Goal: Task Accomplishment & Management: Manage account settings

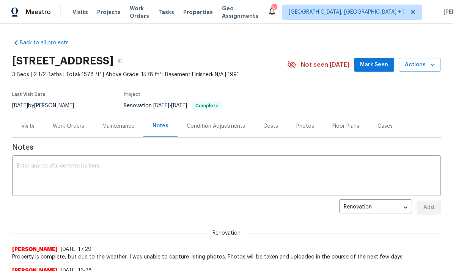
click at [266, 123] on div "Costs" at bounding box center [270, 127] width 15 height 8
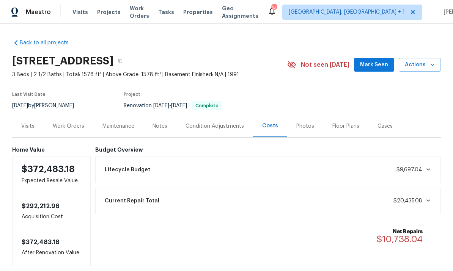
click at [69, 121] on div "Work Orders" at bounding box center [69, 126] width 50 height 22
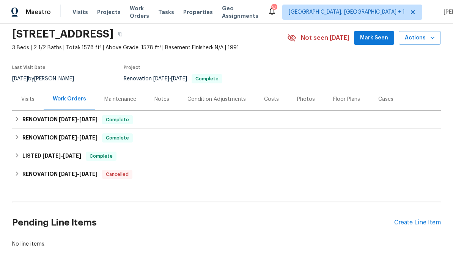
scroll to position [27, 0]
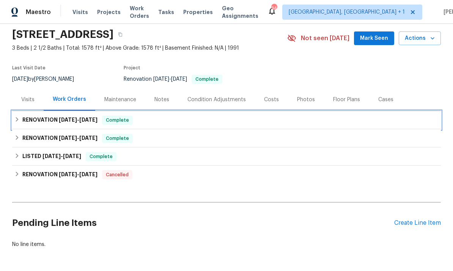
click at [65, 116] on h6 "RENOVATION 8/1/25 - 8/12/25" at bounding box center [59, 120] width 75 height 9
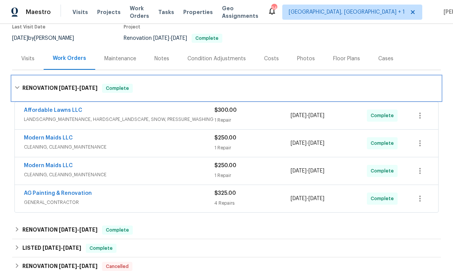
scroll to position [71, 0]
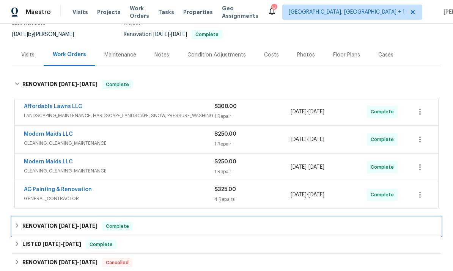
click at [53, 229] on h6 "RENOVATION 7/21/25 - 8/21/25" at bounding box center [59, 226] width 75 height 9
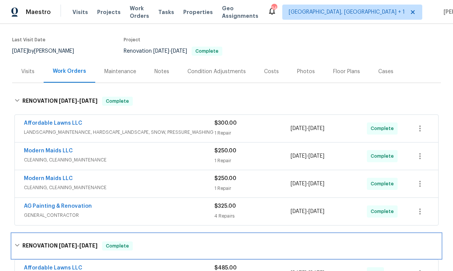
scroll to position [59, 0]
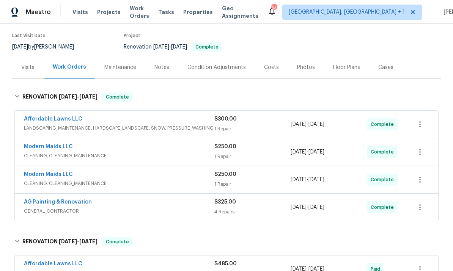
click at [156, 69] on div "Notes" at bounding box center [161, 68] width 15 height 8
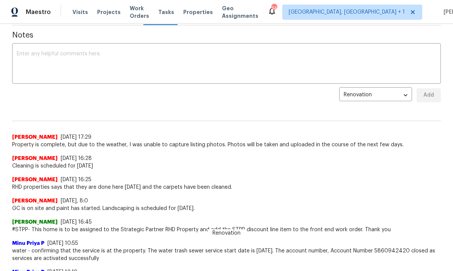
scroll to position [115, 0]
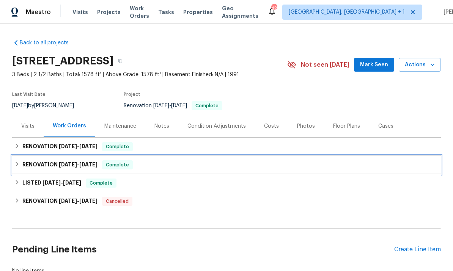
click at [59, 164] on span "[DATE]" at bounding box center [68, 164] width 18 height 5
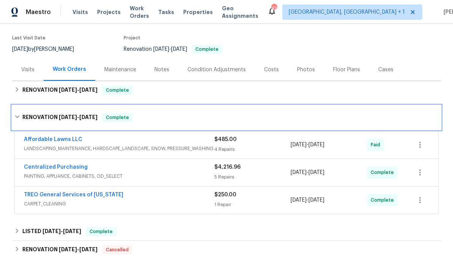
scroll to position [57, 0]
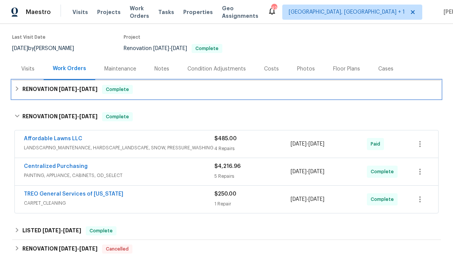
click at [60, 85] on div "RENOVATION [DATE] - [DATE] Complete" at bounding box center [226, 89] width 429 height 18
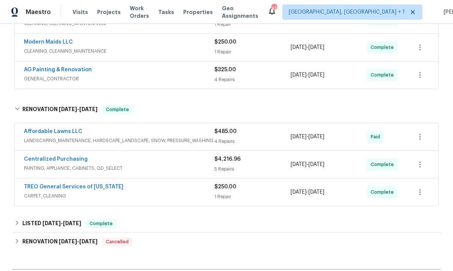
scroll to position [192, 0]
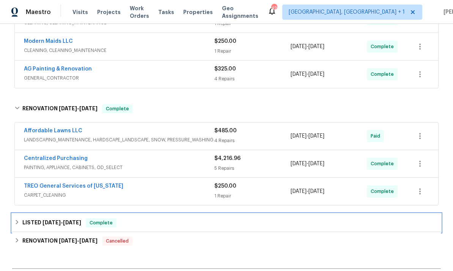
click at [38, 226] on h6 "LISTED 7/21/25 - 8/5/25" at bounding box center [51, 222] width 59 height 9
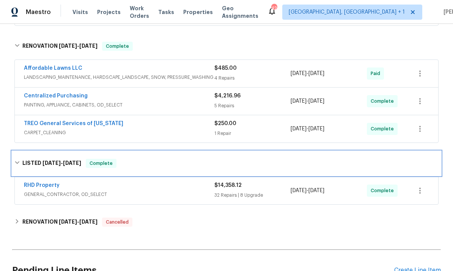
scroll to position [256, 0]
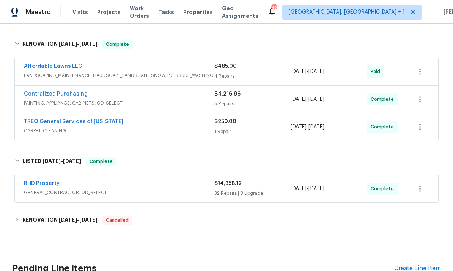
click at [32, 186] on link "RHD Property" at bounding box center [42, 183] width 36 height 5
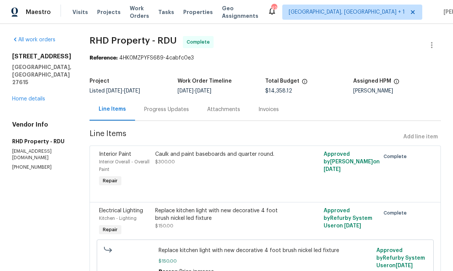
click at [41, 96] on link "Home details" at bounding box center [28, 98] width 33 height 5
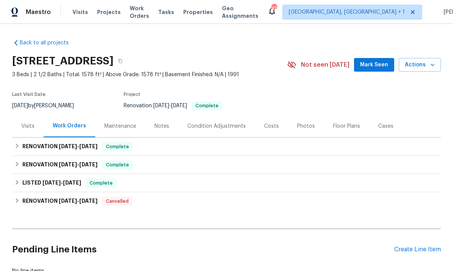
scroll to position [14, 0]
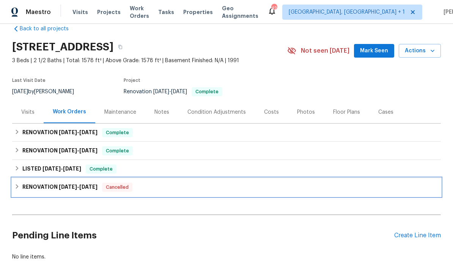
click at [69, 188] on span "5/27/25" at bounding box center [68, 186] width 18 height 5
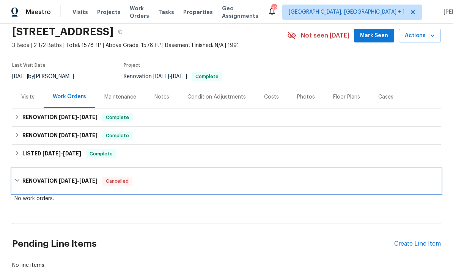
scroll to position [30, 0]
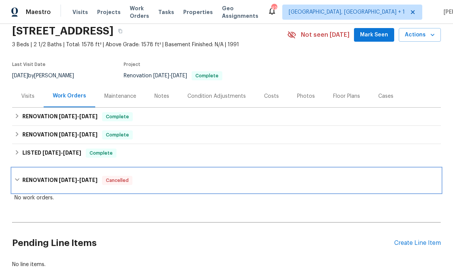
click at [42, 177] on h6 "RENOVATION 5/27/25 - 6/6/25" at bounding box center [59, 180] width 75 height 9
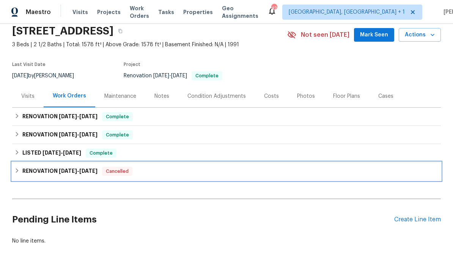
scroll to position [27, 0]
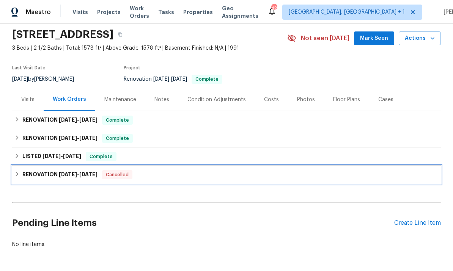
click at [44, 173] on h6 "RENOVATION 5/27/25 - 6/6/25" at bounding box center [59, 174] width 75 height 9
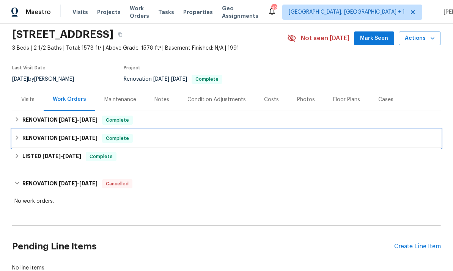
click at [72, 136] on span "7/21/25" at bounding box center [68, 137] width 18 height 5
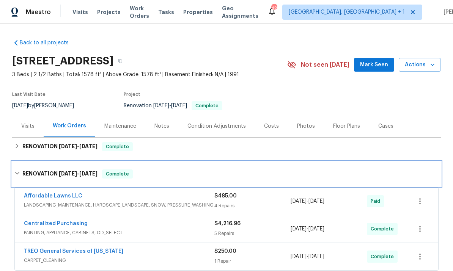
scroll to position [0, 0]
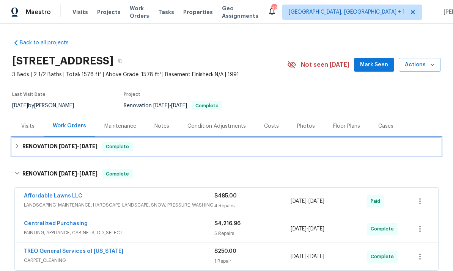
click at [65, 145] on span "[DATE]" at bounding box center [68, 146] width 18 height 5
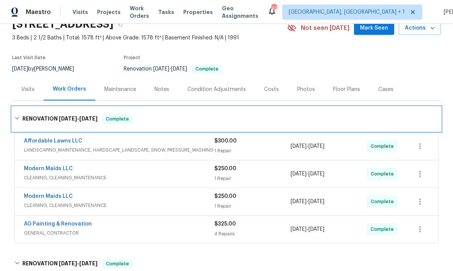
scroll to position [37, 0]
click at [15, 118] on icon at bounding box center [16, 117] width 5 height 5
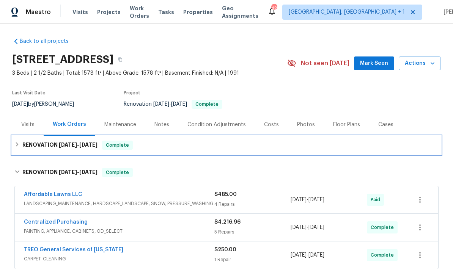
scroll to position [2, 0]
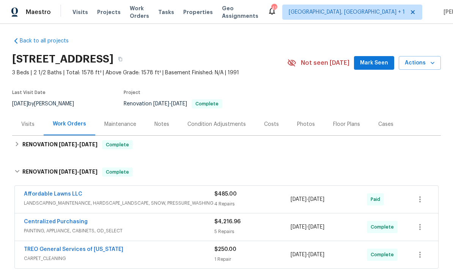
click at [304, 124] on div "Photos" at bounding box center [306, 125] width 18 height 8
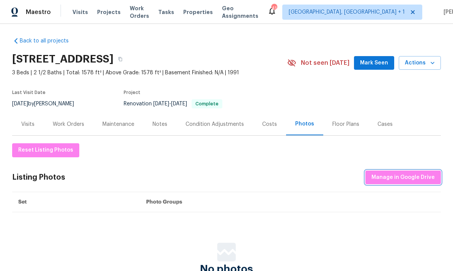
click at [391, 176] on span "Manage in Google Drive" at bounding box center [402, 177] width 63 height 9
click at [297, 126] on div "Photos" at bounding box center [304, 124] width 19 height 8
click at [388, 171] on button "Manage in Google Drive" at bounding box center [402, 178] width 75 height 14
click at [305, 125] on div "Photos" at bounding box center [304, 124] width 19 height 8
click at [402, 179] on span "Manage in Google Drive" at bounding box center [402, 177] width 63 height 9
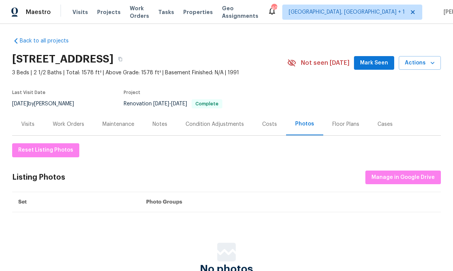
click at [158, 127] on div "Notes" at bounding box center [159, 125] width 15 height 8
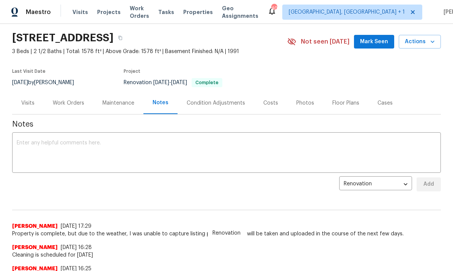
scroll to position [48, 0]
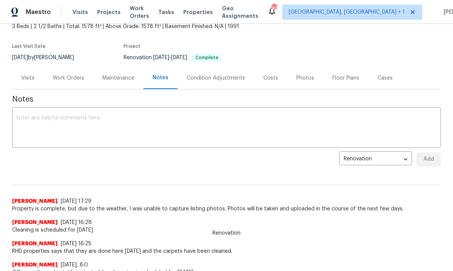
click at [43, 122] on textarea at bounding box center [227, 128] width 420 height 27
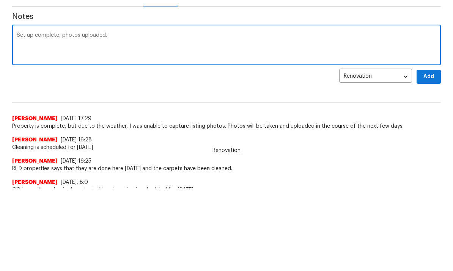
type textarea "Set up complete, photos uploaded."
click at [428, 155] on span "Add" at bounding box center [429, 159] width 12 height 9
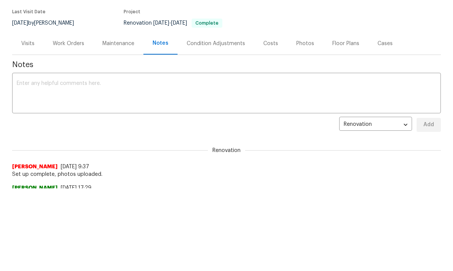
scroll to position [0, 0]
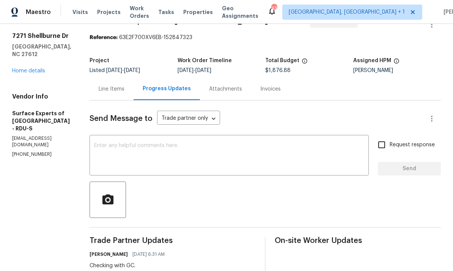
scroll to position [27, 0]
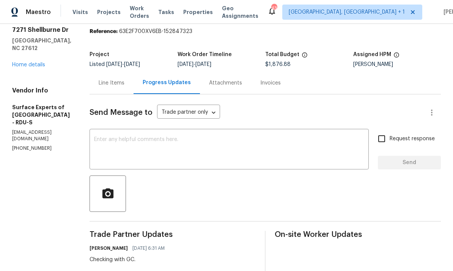
click at [124, 82] on div "Line Items" at bounding box center [112, 83] width 26 height 8
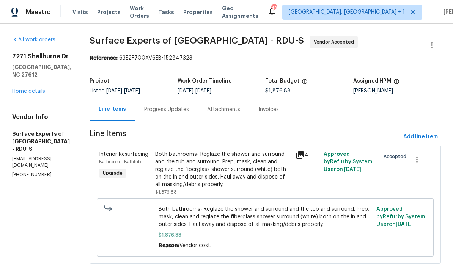
scroll to position [8, 0]
click at [45, 89] on link "Home details" at bounding box center [28, 91] width 33 height 5
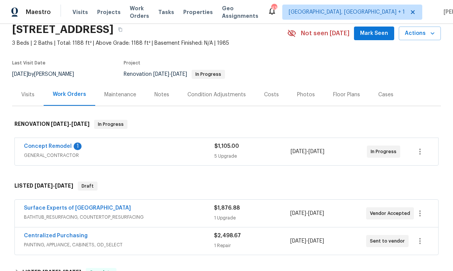
scroll to position [41, 0]
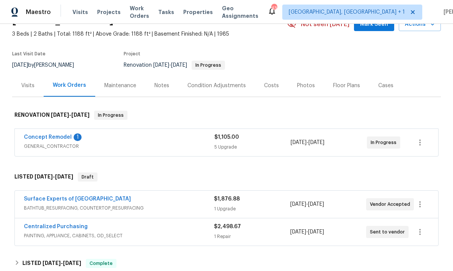
click at [47, 139] on link "Concept Remodel" at bounding box center [48, 137] width 48 height 5
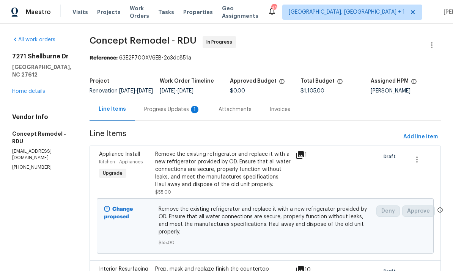
click at [161, 113] on div "Progress Updates 1" at bounding box center [172, 110] width 56 height 8
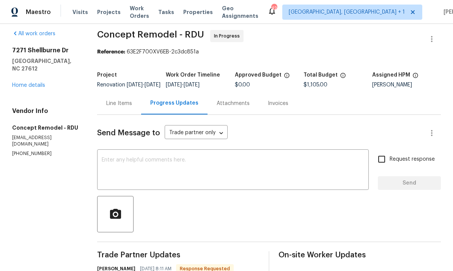
scroll to position [8, 0]
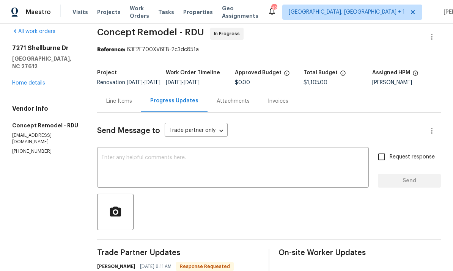
click at [35, 80] on link "Home details" at bounding box center [28, 82] width 33 height 5
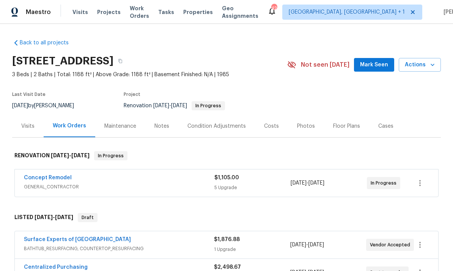
click at [88, 237] on link "Surface Experts of North Raleigh" at bounding box center [77, 239] width 107 height 5
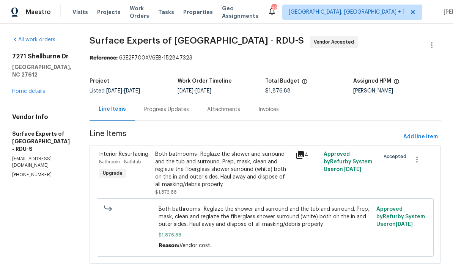
click at [173, 107] on div "Progress Updates" at bounding box center [166, 110] width 45 height 8
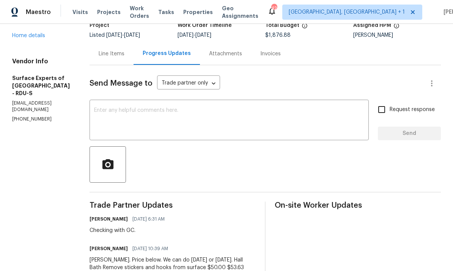
scroll to position [58, 0]
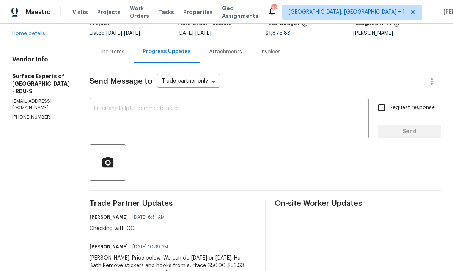
click at [129, 119] on textarea at bounding box center [229, 119] width 270 height 27
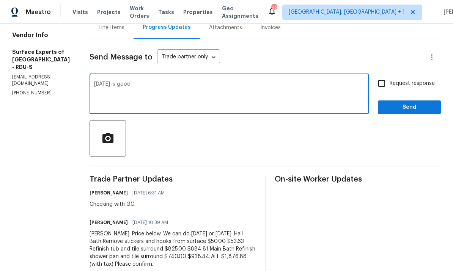
scroll to position [83, 0]
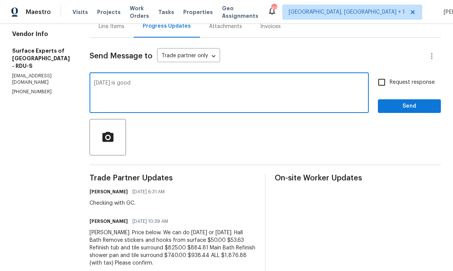
type textarea "Tomorrow is good"
click at [383, 74] on input "Request response" at bounding box center [382, 82] width 16 height 16
checkbox input "true"
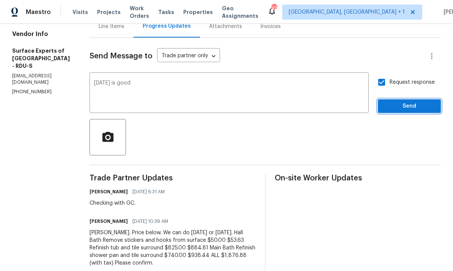
click at [405, 102] on span "Send" at bounding box center [409, 106] width 51 height 9
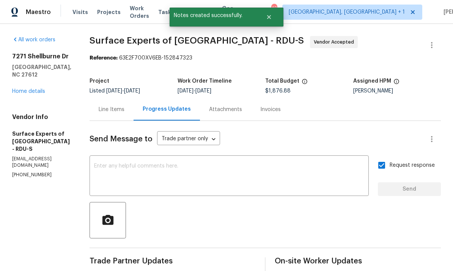
click at [40, 89] on link "Home details" at bounding box center [28, 91] width 33 height 5
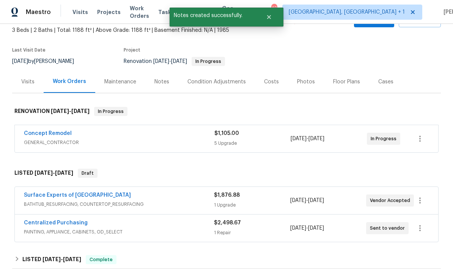
scroll to position [46, 0]
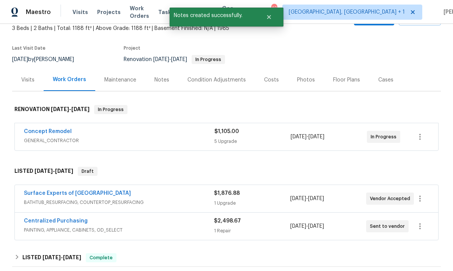
click at [82, 191] on link "Surface Experts of North Raleigh" at bounding box center [77, 193] width 107 height 5
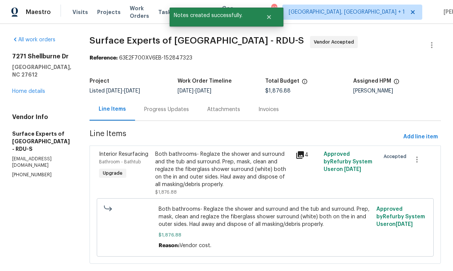
scroll to position [15, 0]
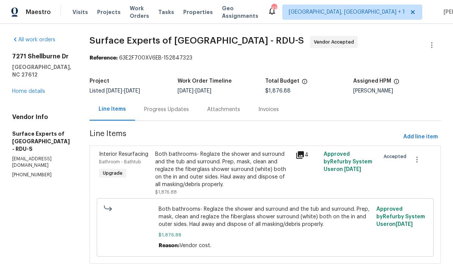
click at [35, 89] on link "Home details" at bounding box center [28, 91] width 33 height 5
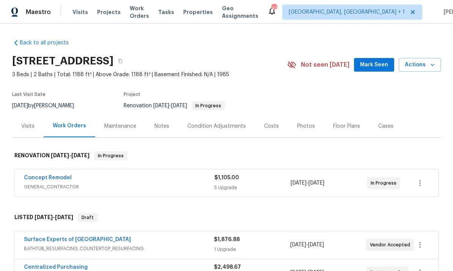
click at [48, 175] on link "Concept Remodel" at bounding box center [48, 177] width 48 height 5
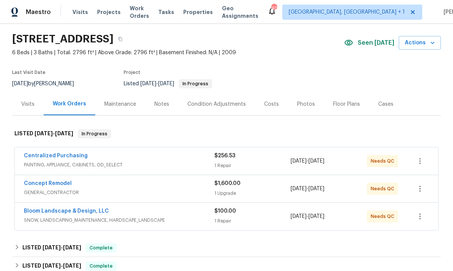
scroll to position [31, 0]
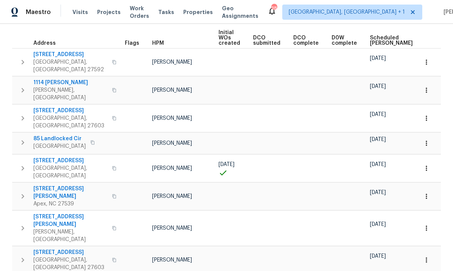
scroll to position [108, 0]
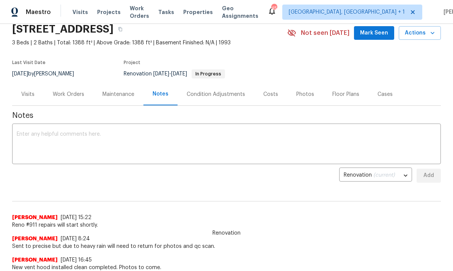
scroll to position [31, 0]
click at [69, 92] on div "Work Orders" at bounding box center [68, 95] width 31 height 8
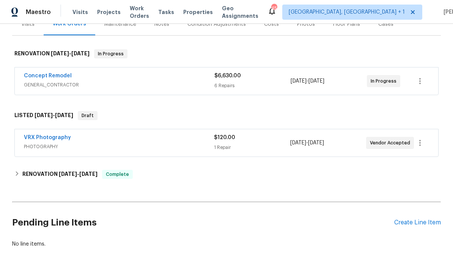
scroll to position [102, 0]
click at [421, 221] on div "Create Line Item" at bounding box center [417, 223] width 47 height 7
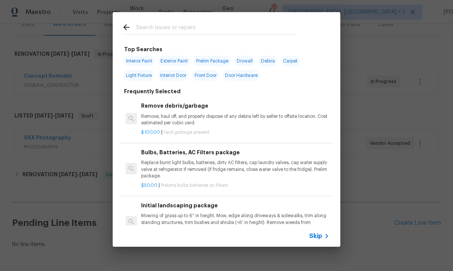
click at [169, 26] on input "text" at bounding box center [216, 28] width 161 height 11
type input "Press"
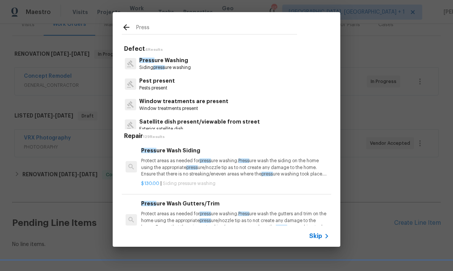
click at [164, 63] on p "Press ure Washing" at bounding box center [165, 61] width 52 height 8
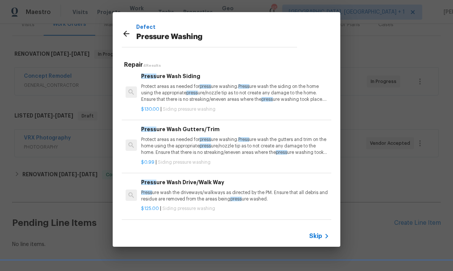
scroll to position [3, 0]
click at [207, 183] on h6 "Press ure Wash Drive/Walk Way" at bounding box center [235, 183] width 188 height 8
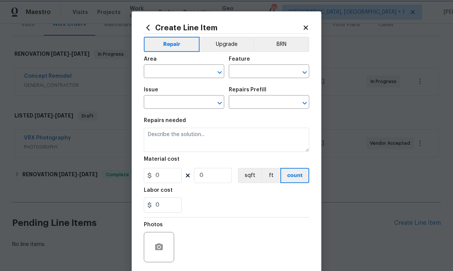
type input "Siding"
type input "Pressure Washing"
type input "Pressure Wash Drive/Walk Way $125.00"
type textarea "Pressure wash the driveways/walkways as directed by the PM. Ensure that all deb…"
type input "125"
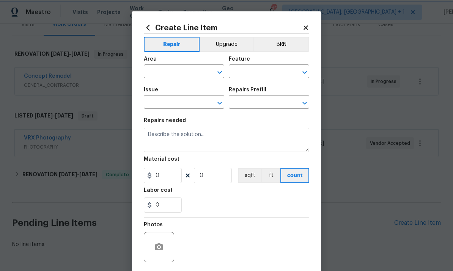
type input "1"
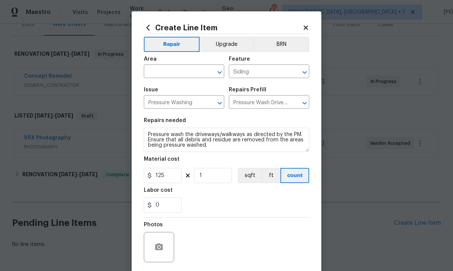
click at [163, 68] on input "text" at bounding box center [173, 72] width 59 height 12
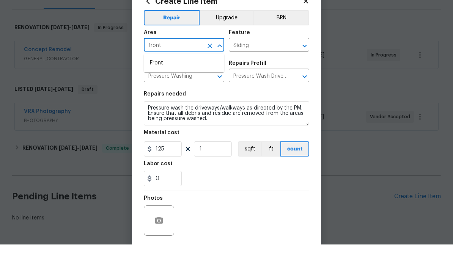
click at [158, 83] on li "Front" at bounding box center [184, 89] width 80 height 13
type input "Front"
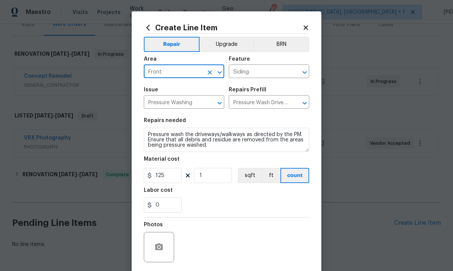
click at [166, 241] on div at bounding box center [159, 247] width 30 height 30
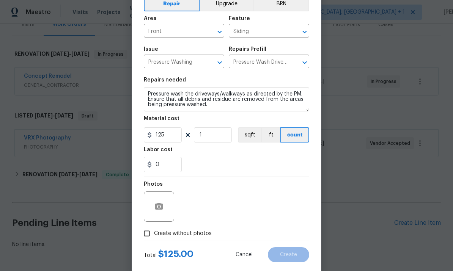
scroll to position [42, 0]
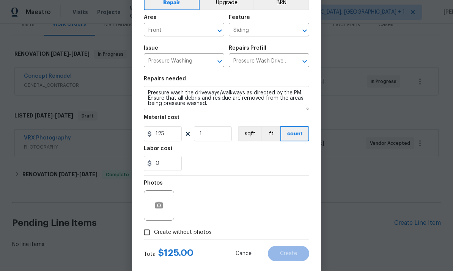
click at [153, 236] on input "Create without photos" at bounding box center [147, 232] width 14 height 14
checkbox input "true"
click at [204, 198] on textarea at bounding box center [244, 205] width 129 height 30
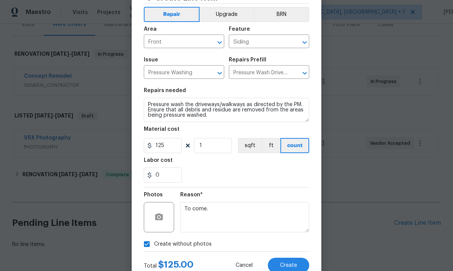
scroll to position [45, 0]
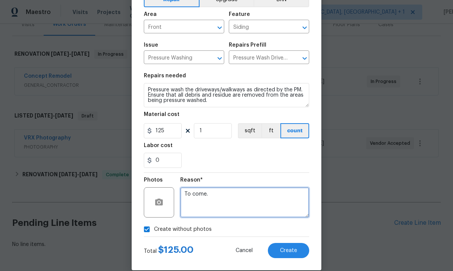
type textarea "To come."
click at [294, 246] on button "Create" at bounding box center [288, 250] width 41 height 15
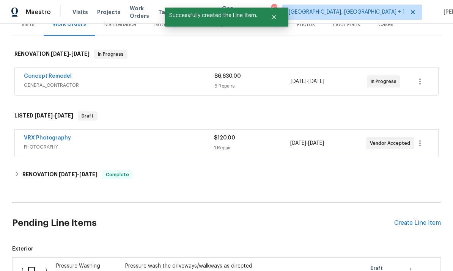
click at [31, 262] on input "checkbox" at bounding box center [35, 270] width 22 height 16
checkbox input "true"
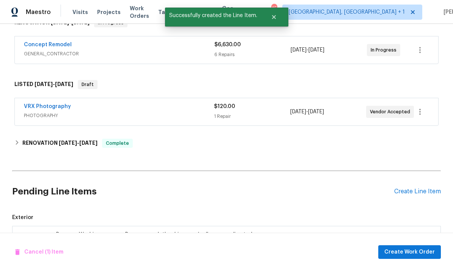
scroll to position [170, 0]
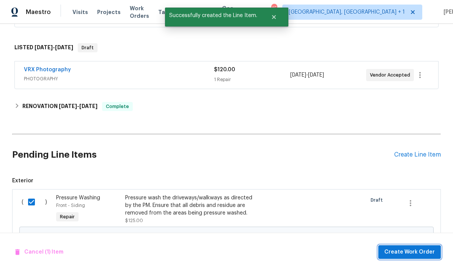
click at [421, 250] on span "Create Work Order" at bounding box center [409, 252] width 50 height 9
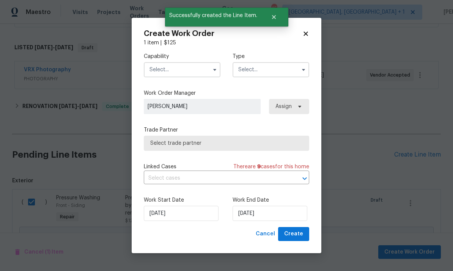
click at [188, 68] on input "text" at bounding box center [182, 69] width 77 height 15
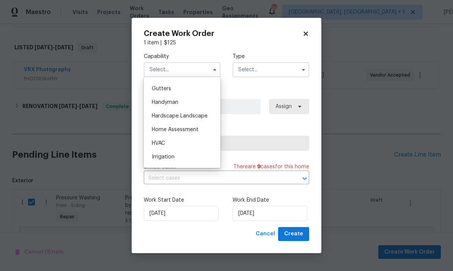
scroll to position [401, 0]
click at [204, 118] on div "Hardscape Landscape" at bounding box center [182, 116] width 73 height 14
type input "Hardscape Landscape"
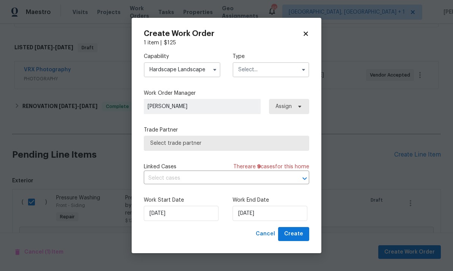
click at [294, 65] on input "text" at bounding box center [271, 69] width 77 height 15
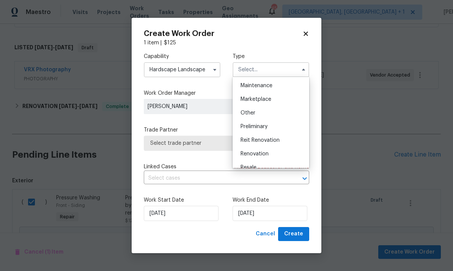
scroll to position [125, 0]
click at [268, 153] on span "Renovation" at bounding box center [254, 151] width 28 height 5
type input "Renovation"
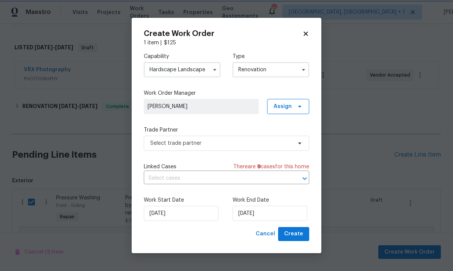
scroll to position [0, 0]
click at [280, 212] on input "[DATE]" at bounding box center [270, 213] width 75 height 15
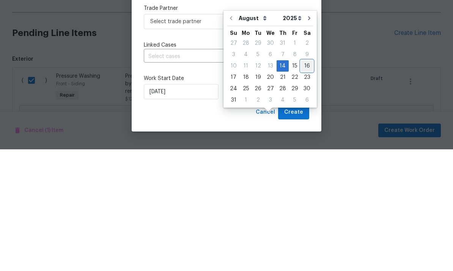
click at [305, 182] on div "16" at bounding box center [307, 187] width 12 height 11
type input "8/16/2025"
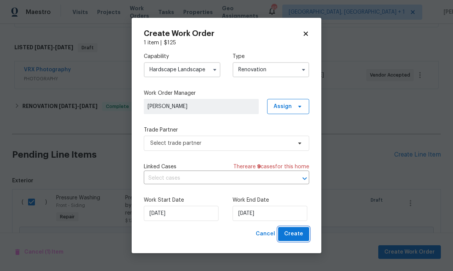
click at [295, 235] on span "Create" at bounding box center [293, 233] width 19 height 9
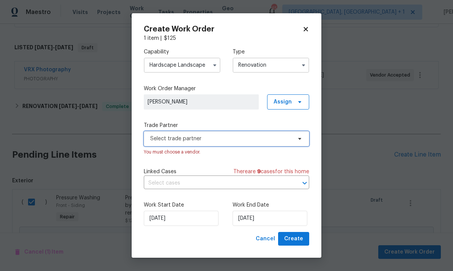
click at [299, 139] on icon at bounding box center [300, 139] width 6 height 6
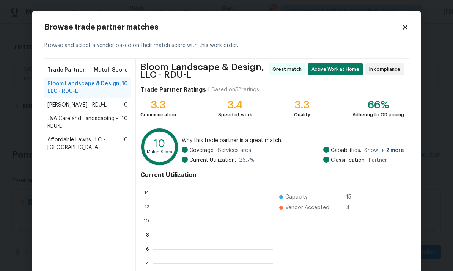
scroll to position [106, 120]
click at [95, 85] on span "Bloom Landscape & Design, LLC - RDU-L" at bounding box center [84, 87] width 74 height 15
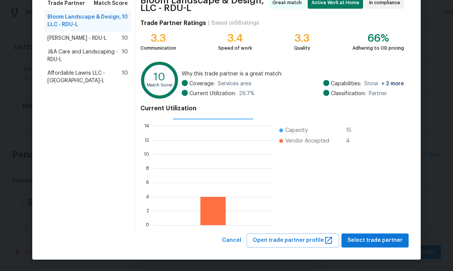
scroll to position [66, 0]
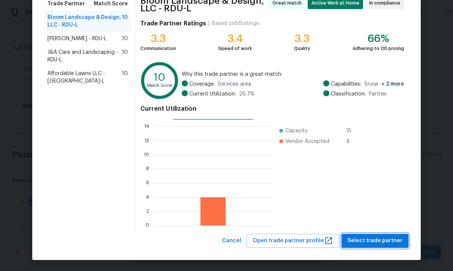
click at [371, 245] on span "Select trade partner" at bounding box center [374, 240] width 55 height 9
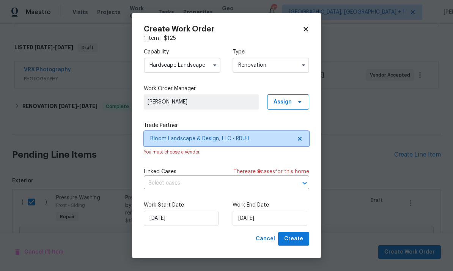
scroll to position [0, 0]
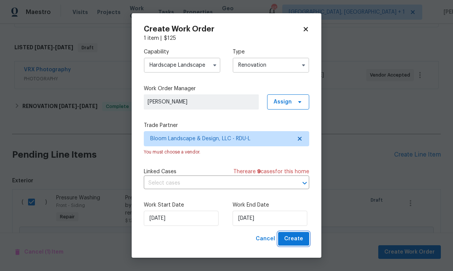
click at [298, 235] on span "Create" at bounding box center [293, 238] width 19 height 9
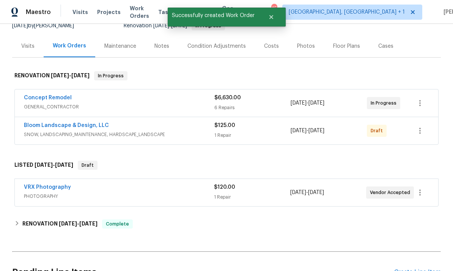
scroll to position [79, 0]
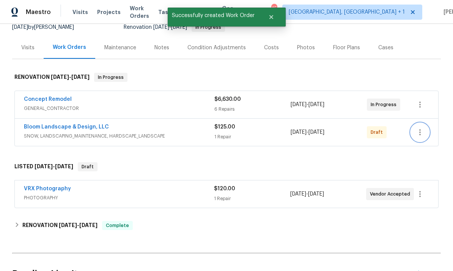
click at [422, 128] on icon "button" at bounding box center [419, 132] width 9 height 9
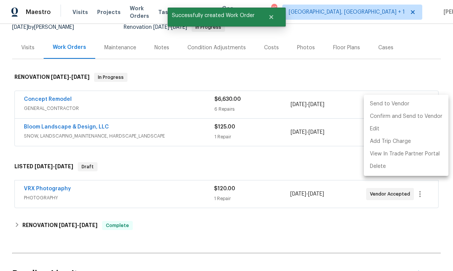
click at [392, 105] on li "Send to Vendor" at bounding box center [406, 104] width 85 height 13
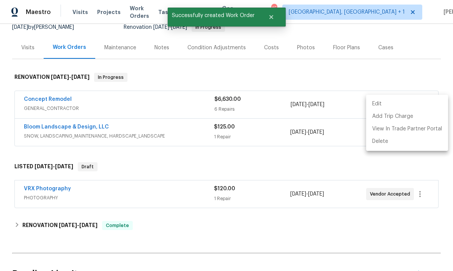
click at [339, 220] on div at bounding box center [226, 135] width 453 height 271
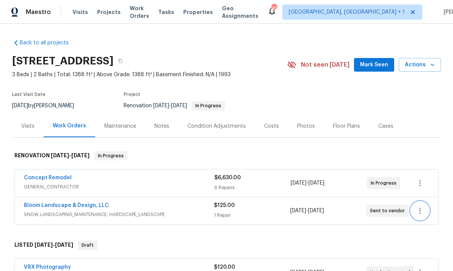
scroll to position [0, 0]
click at [382, 60] on span "Mark Seen" at bounding box center [374, 64] width 28 height 9
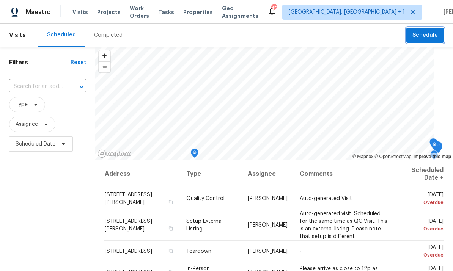
click at [426, 38] on span "Schedule" at bounding box center [424, 35] width 25 height 9
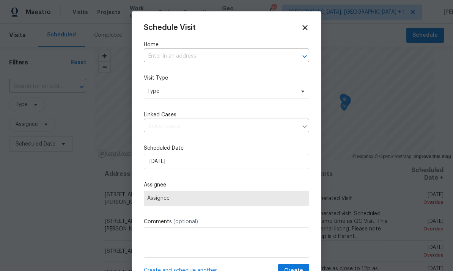
click at [180, 56] on input "text" at bounding box center [216, 56] width 144 height 12
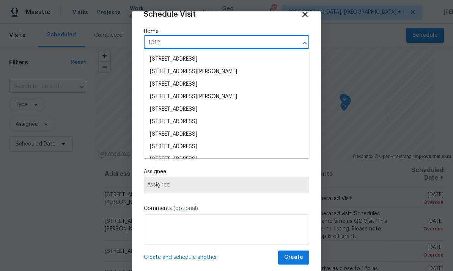
scroll to position [14, 0]
type input "1012 f"
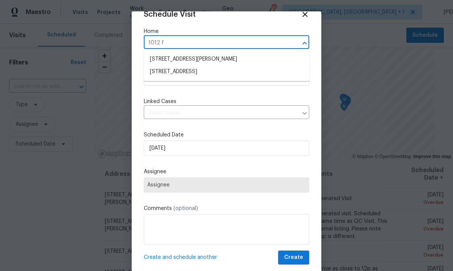
click at [193, 71] on li "[STREET_ADDRESS]" at bounding box center [226, 72] width 165 height 13
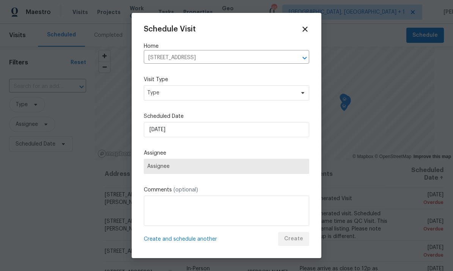
scroll to position [0, 0]
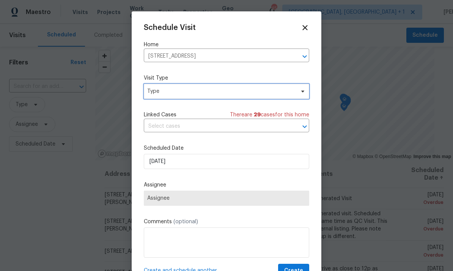
click at [301, 97] on span "Type" at bounding box center [226, 91] width 165 height 15
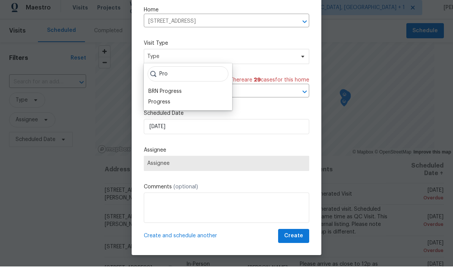
scroll to position [17, 0]
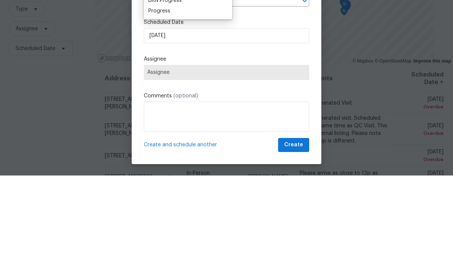
type input "Pro"
click at [163, 103] on div "Progress" at bounding box center [159, 107] width 22 height 8
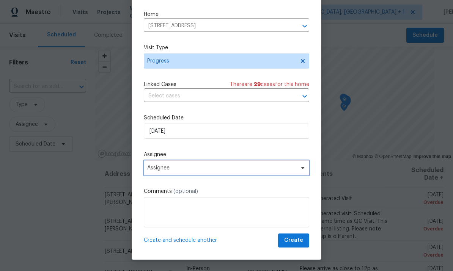
click at [282, 171] on span "Assignee" at bounding box center [221, 168] width 149 height 6
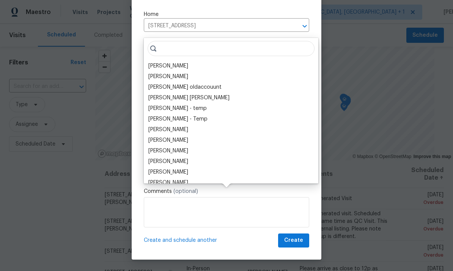
click at [169, 62] on div "[PERSON_NAME]" at bounding box center [168, 66] width 40 height 8
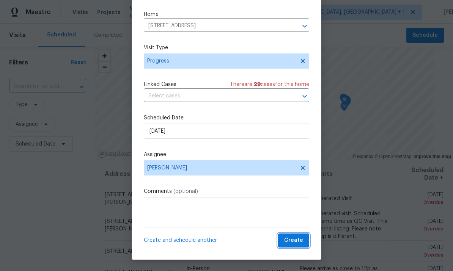
click at [296, 245] on span "Create" at bounding box center [293, 240] width 19 height 9
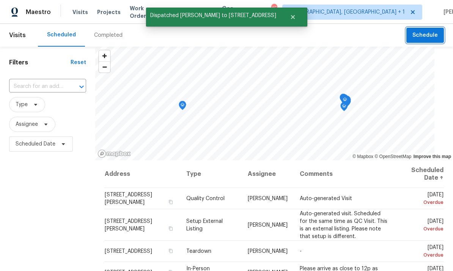
scroll to position [0, 0]
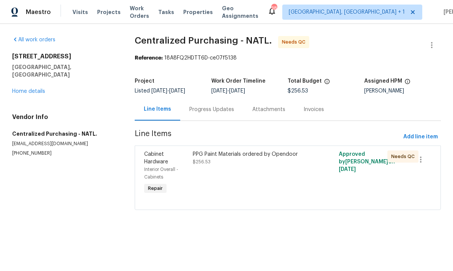
click at [42, 89] on link "Home details" at bounding box center [28, 91] width 33 height 5
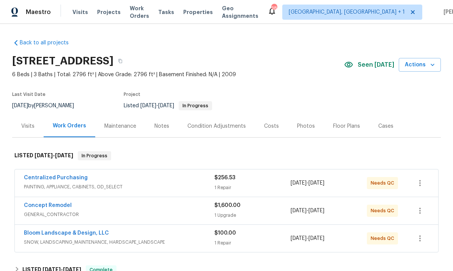
click at [86, 236] on link "Bloom Landscape & Design, LLC" at bounding box center [66, 233] width 85 height 5
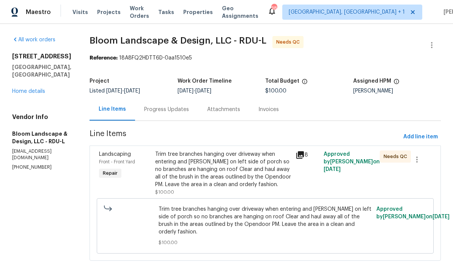
scroll to position [4, 0]
click at [260, 162] on div "Trim tree branches hanging over driveway when entering and bush on left side of…" at bounding box center [223, 170] width 136 height 38
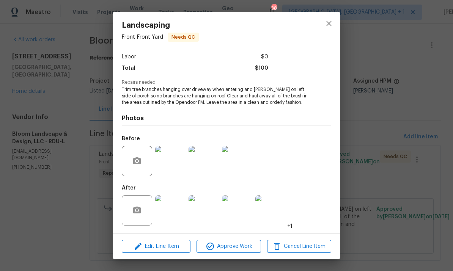
scroll to position [54, 0]
click at [165, 165] on img at bounding box center [170, 161] width 30 height 30
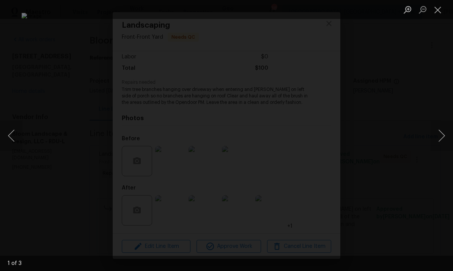
click at [431, 53] on div "Lightbox" at bounding box center [226, 135] width 453 height 271
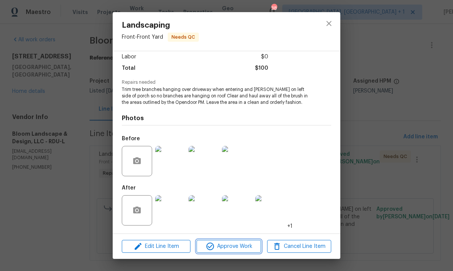
click at [241, 246] on span "Approve Work" at bounding box center [229, 246] width 60 height 9
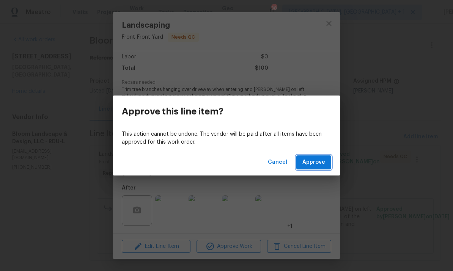
click at [310, 163] on span "Approve" at bounding box center [313, 162] width 23 height 9
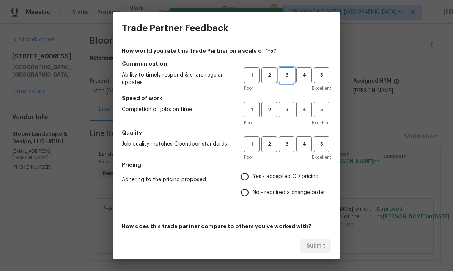
click at [289, 75] on span "3" at bounding box center [287, 75] width 14 height 9
click at [287, 107] on span "3" at bounding box center [287, 109] width 14 height 9
click at [291, 146] on span "3" at bounding box center [287, 144] width 14 height 9
click at [248, 181] on input "Yes - accepted OD pricing" at bounding box center [245, 177] width 16 height 16
radio input "true"
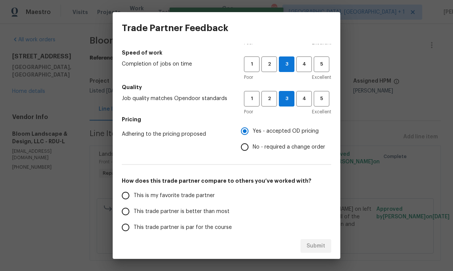
scroll to position [53, 0]
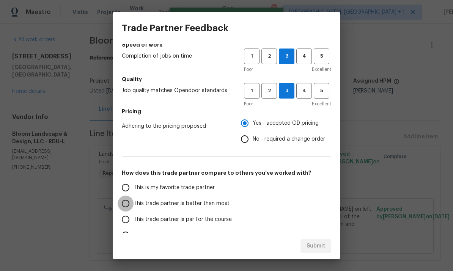
click at [126, 203] on input "This trade partner is better than most" at bounding box center [126, 204] width 16 height 16
radio input "false"
click at [121, 224] on input "This trade partner is par for the course" at bounding box center [126, 220] width 16 height 16
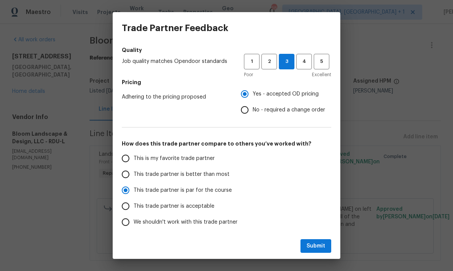
scroll to position [87, 0]
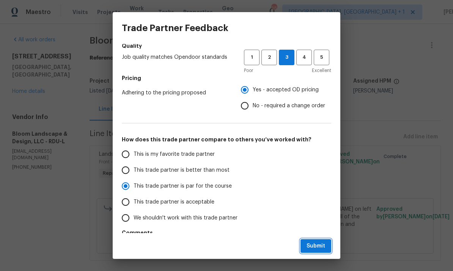
click at [317, 248] on span "Submit" at bounding box center [315, 246] width 19 height 9
radio input "true"
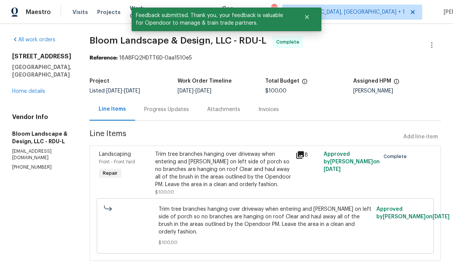
click at [43, 91] on div "All work orders 1012 Fulbright Dr Morrisville, NC 27560 Home details Vendor Inf…" at bounding box center [41, 103] width 59 height 135
click at [55, 77] on div "1012 Fulbright Dr Morrisville, NC 27560 Home details" at bounding box center [41, 74] width 59 height 42
click at [54, 77] on div "1012 Fulbright Dr Morrisville, NC 27560 Home details" at bounding box center [41, 74] width 59 height 42
click at [37, 89] on link "Home details" at bounding box center [28, 91] width 33 height 5
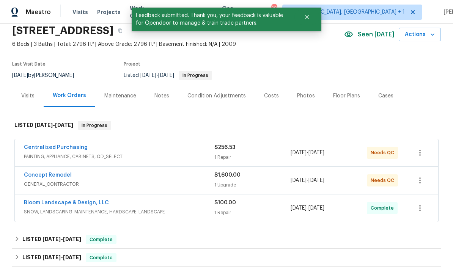
scroll to position [31, 0]
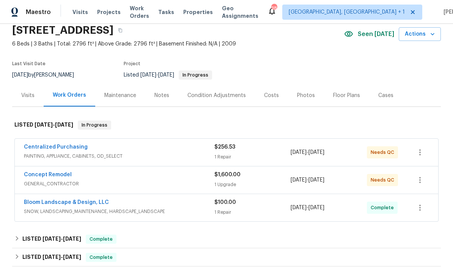
click at [77, 145] on link "Centralized Purchasing" at bounding box center [56, 147] width 64 height 5
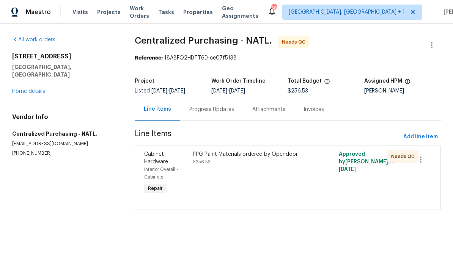
click at [267, 156] on div "PPG Paint Materials ordered by Opendoor" at bounding box center [251, 155] width 117 height 8
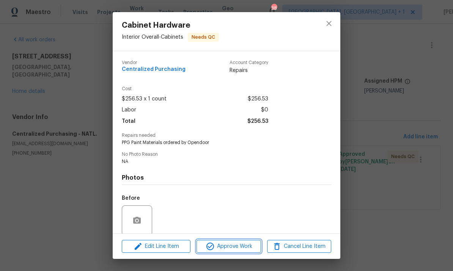
click at [243, 245] on span "Approve Work" at bounding box center [229, 246] width 60 height 9
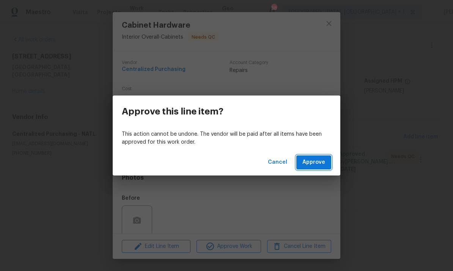
click at [317, 159] on span "Approve" at bounding box center [313, 162] width 23 height 9
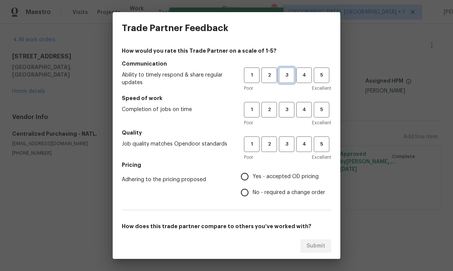
click at [284, 71] on span "3" at bounding box center [287, 75] width 14 height 9
click at [290, 106] on span "3" at bounding box center [287, 109] width 14 height 9
click at [288, 137] on button "3" at bounding box center [287, 145] width 16 height 16
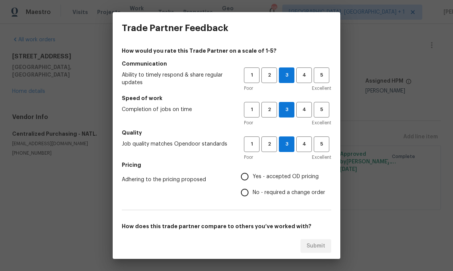
click at [249, 177] on input "Yes - accepted OD pricing" at bounding box center [245, 177] width 16 height 16
radio input "true"
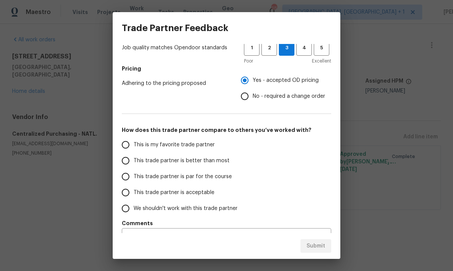
scroll to position [99, 0]
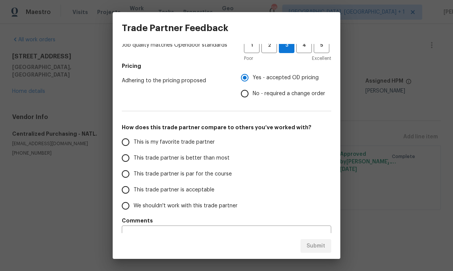
click at [124, 179] on input "This trade partner is par for the course" at bounding box center [126, 174] width 16 height 16
click at [313, 245] on span "Submit" at bounding box center [315, 246] width 19 height 9
radio input "true"
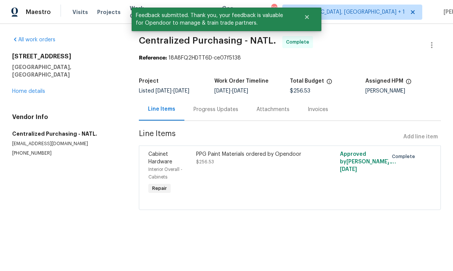
click at [42, 89] on link "Home details" at bounding box center [28, 91] width 33 height 5
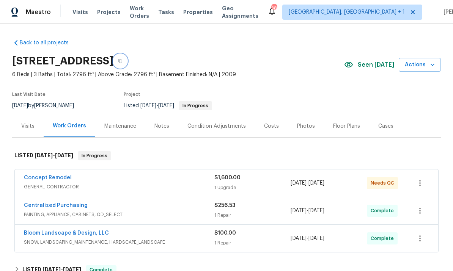
click at [123, 61] on icon "button" at bounding box center [120, 61] width 5 height 5
click at [55, 175] on link "Concept Remodel" at bounding box center [48, 177] width 48 height 5
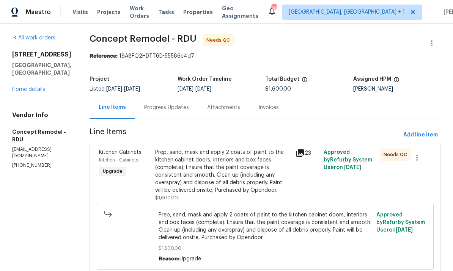
scroll to position [2, 0]
click at [42, 93] on link "Home details" at bounding box center [28, 89] width 33 height 5
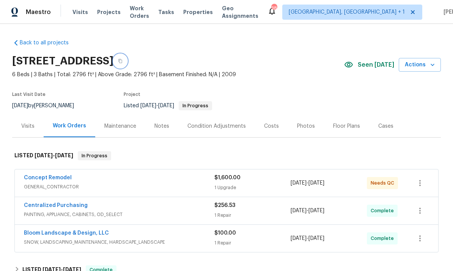
click at [123, 60] on icon "button" at bounding box center [120, 61] width 5 height 5
click at [58, 178] on link "Concept Remodel" at bounding box center [48, 177] width 48 height 5
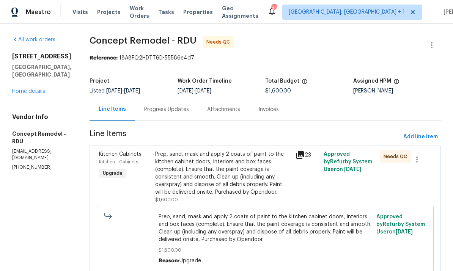
click at [241, 187] on div "Prep, sand, mask and apply 2 coats of paint to the kitchen cabinet doors, inter…" at bounding box center [223, 174] width 136 height 46
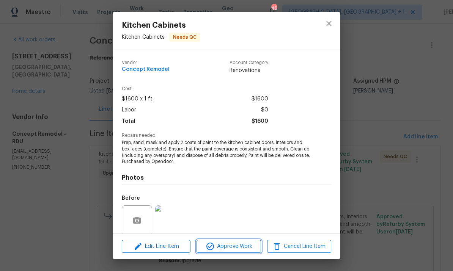
click at [241, 247] on span "Approve Work" at bounding box center [229, 246] width 60 height 9
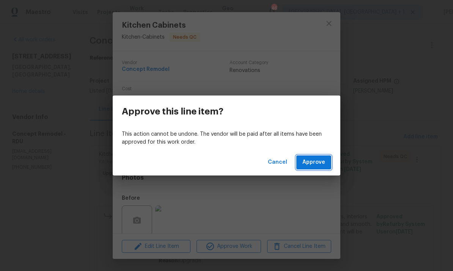
click at [315, 166] on span "Approve" at bounding box center [313, 162] width 23 height 9
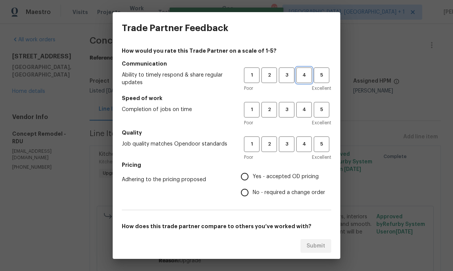
click at [307, 74] on span "4" at bounding box center [304, 75] width 14 height 9
click at [289, 111] on span "3" at bounding box center [287, 109] width 14 height 9
click at [306, 143] on span "4" at bounding box center [304, 144] width 14 height 9
click at [252, 173] on input "Yes - accepted OD pricing" at bounding box center [245, 177] width 16 height 16
radio input "true"
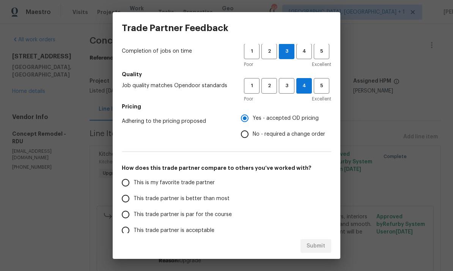
scroll to position [59, 0]
click at [132, 200] on input "This trade partner is better than most" at bounding box center [126, 198] width 16 height 16
click at [316, 240] on button "Submit" at bounding box center [315, 246] width 31 height 14
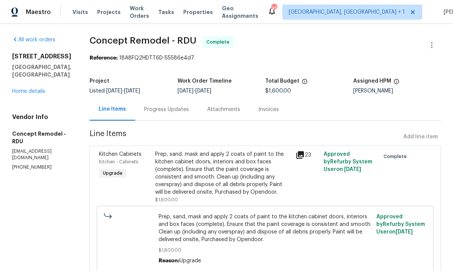
radio input "true"
click at [42, 94] on link "Home details" at bounding box center [28, 91] width 33 height 5
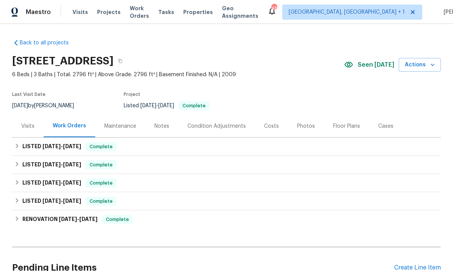
click at [162, 124] on div "Notes" at bounding box center [161, 127] width 15 height 8
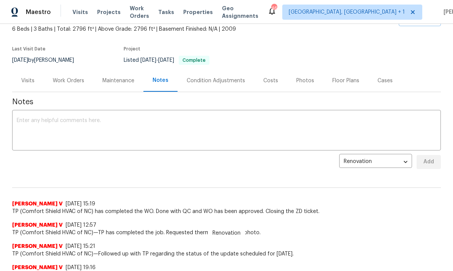
scroll to position [45, 0]
click at [50, 133] on textarea at bounding box center [227, 131] width 420 height 27
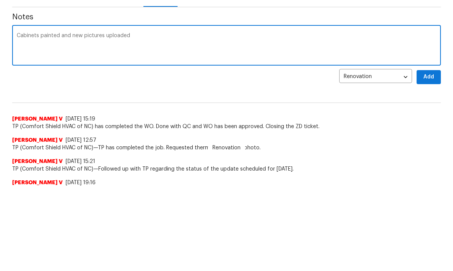
click at [59, 118] on textarea "Cabinets painted and new pictures uploaded" at bounding box center [227, 131] width 420 height 27
type textarea "Cabinets painted per lids visit and new pictures uploaded"
click at [432, 158] on span "Add" at bounding box center [429, 162] width 12 height 9
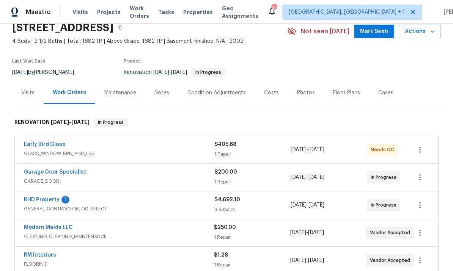
scroll to position [36, 0]
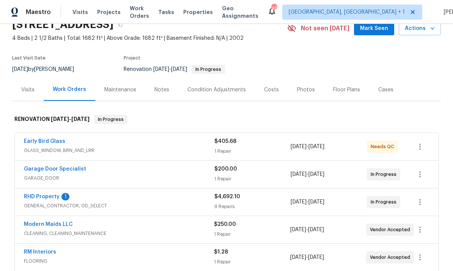
click at [39, 199] on link "RHD Property" at bounding box center [42, 196] width 36 height 5
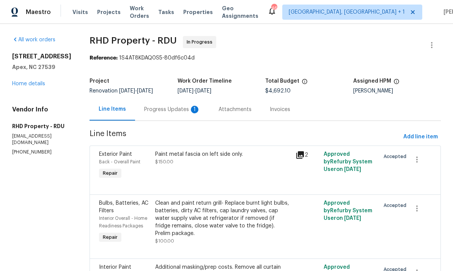
click at [177, 110] on div "Progress Updates 1" at bounding box center [172, 110] width 56 height 8
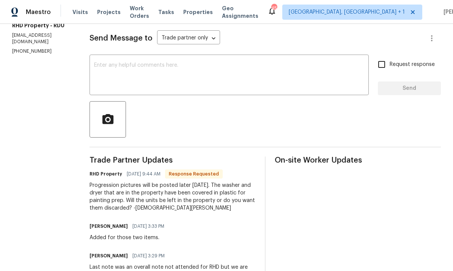
scroll to position [119, 0]
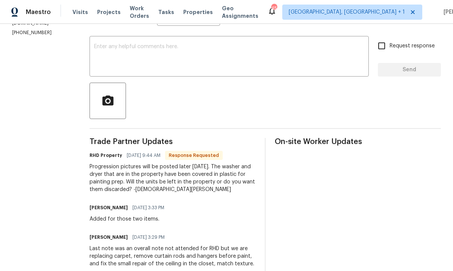
click at [145, 55] on textarea at bounding box center [229, 57] width 270 height 27
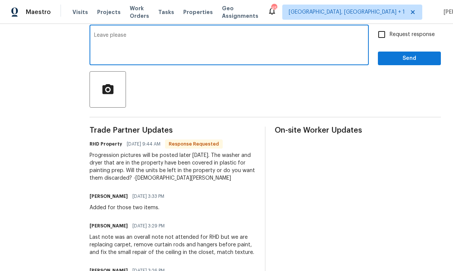
scroll to position [132, 0]
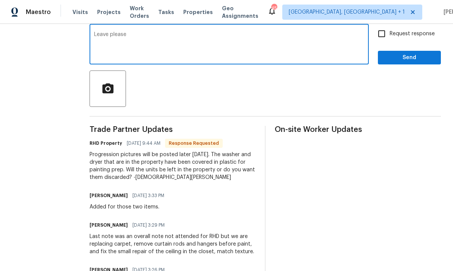
click at [151, 38] on textarea "Leave please" at bounding box center [229, 45] width 270 height 27
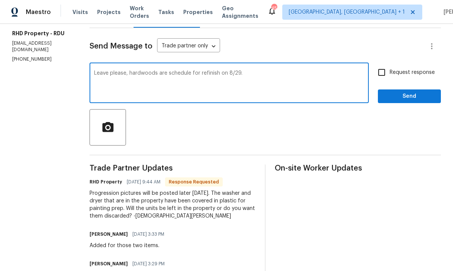
scroll to position [77, 0]
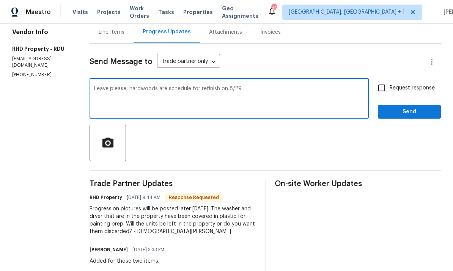
click at [253, 87] on textarea "Leave please, hardwoods are schedule for refinish on 8/29." at bounding box center [229, 99] width 270 height 27
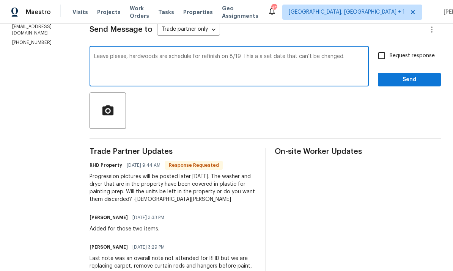
scroll to position [110, 0]
type textarea "Leave please, hardwoods are schedule for refinish on 8/19. This a a set date th…"
click at [384, 47] on input "Request response" at bounding box center [382, 55] width 16 height 16
checkbox input "true"
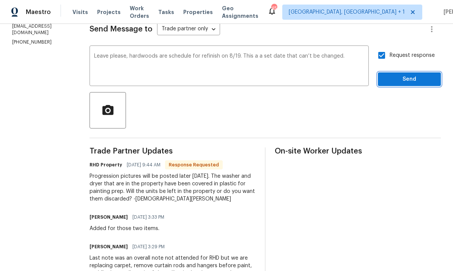
click at [406, 75] on span "Send" at bounding box center [409, 79] width 51 height 9
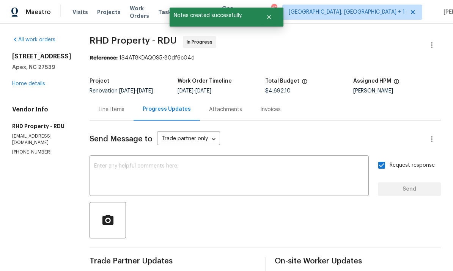
click at [37, 81] on link "Home details" at bounding box center [28, 83] width 33 height 5
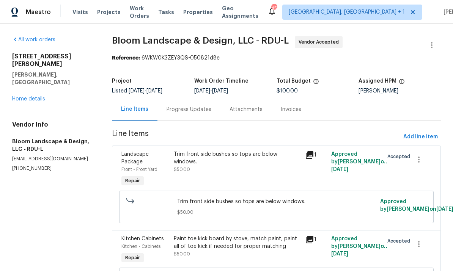
click at [39, 96] on link "Home details" at bounding box center [28, 98] width 33 height 5
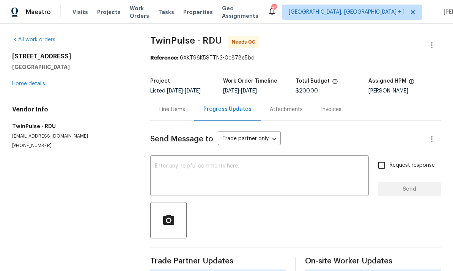
scroll to position [13, 0]
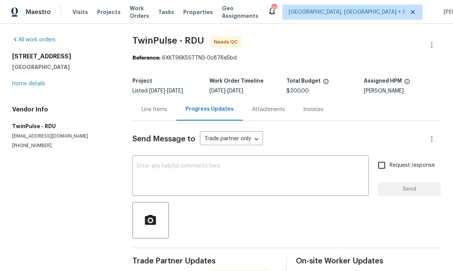
click at [39, 81] on link "Home details" at bounding box center [28, 83] width 33 height 5
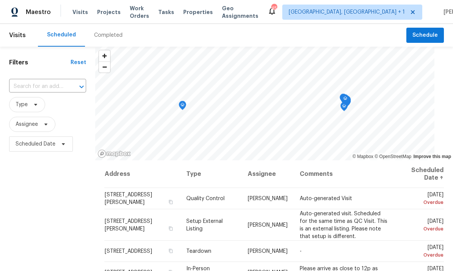
click at [108, 13] on span "Projects" at bounding box center [109, 12] width 24 height 8
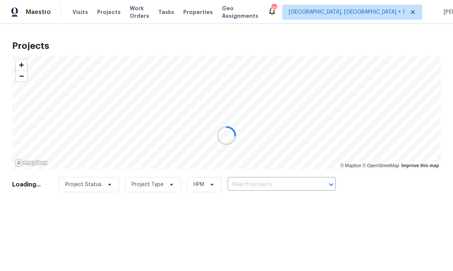
click at [256, 181] on div at bounding box center [226, 135] width 453 height 271
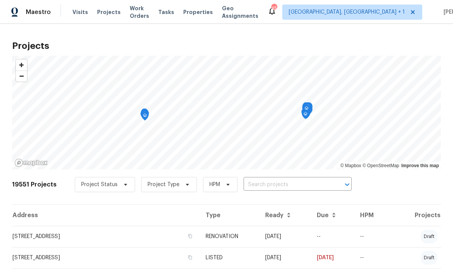
click at [270, 182] on input "text" at bounding box center [287, 185] width 87 height 12
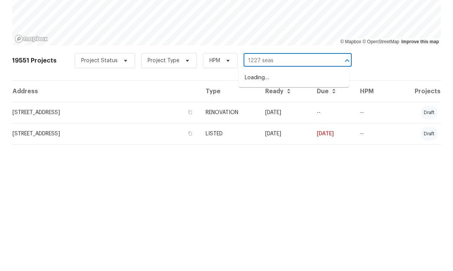
type input "1227 sea"
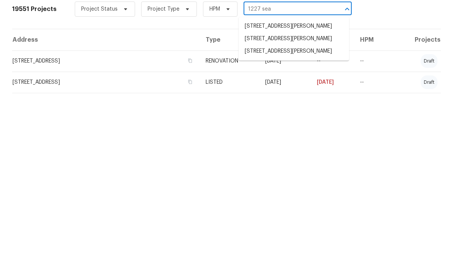
click at [319, 221] on li "[STREET_ADDRESS][PERSON_NAME]" at bounding box center [294, 227] width 110 height 13
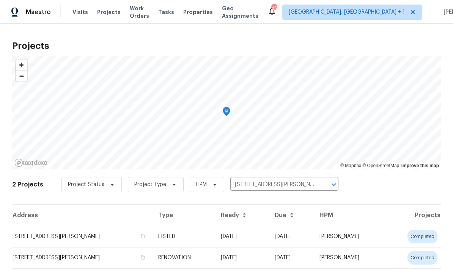
click at [95, 236] on td "[STREET_ADDRESS][PERSON_NAME]" at bounding box center [82, 236] width 140 height 21
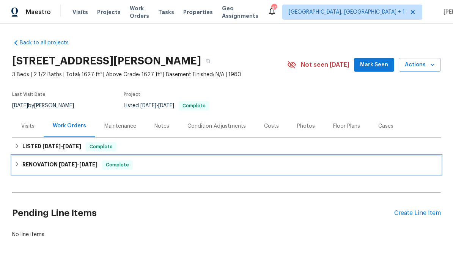
click at [74, 165] on span "[DATE]" at bounding box center [68, 164] width 18 height 5
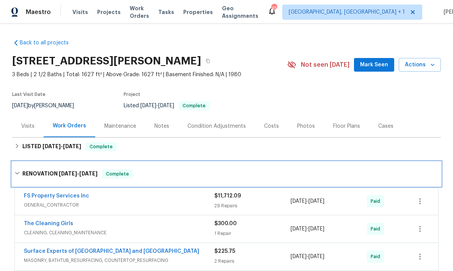
click at [47, 171] on h6 "RENOVATION 4/10/25 - 4/23/25" at bounding box center [59, 174] width 75 height 9
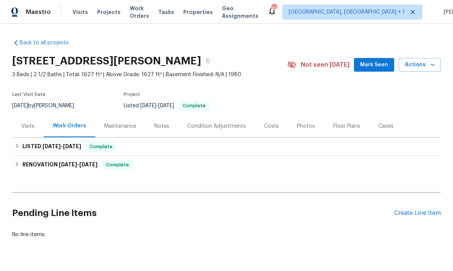
click at [420, 211] on div "Create Line Item" at bounding box center [417, 213] width 47 height 7
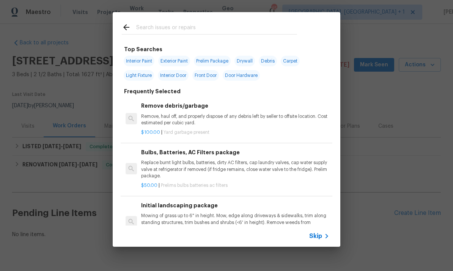
click at [162, 28] on input "text" at bounding box center [216, 28] width 161 height 11
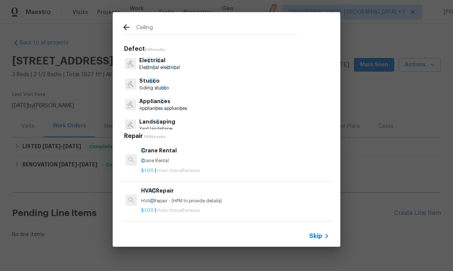
type input "Ceiling"
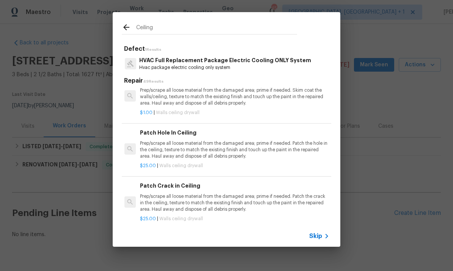
scroll to position [5, 1]
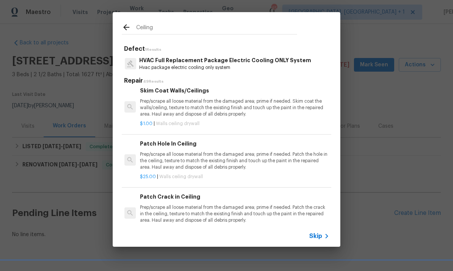
click at [198, 155] on p "Prep/scrape all loose material from the damaged area; prime if needed. Patch th…" at bounding box center [234, 160] width 188 height 19
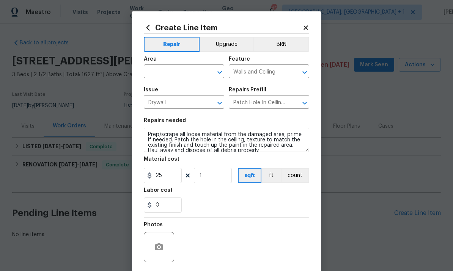
click at [203, 158] on section "Repairs needed Prep/scrape all loose material from the damaged area; prime if n…" at bounding box center [226, 165] width 165 height 104
click at [173, 66] on div "Area" at bounding box center [184, 62] width 80 height 10
click at [172, 70] on input "text" at bounding box center [173, 72] width 59 height 12
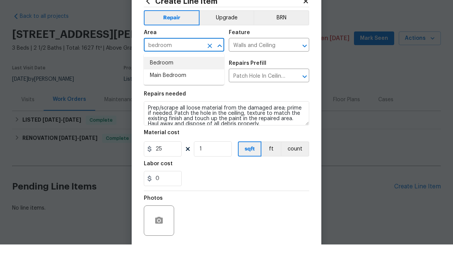
click at [163, 83] on li "Bedroom" at bounding box center [184, 89] width 80 height 13
type input "Bedroom"
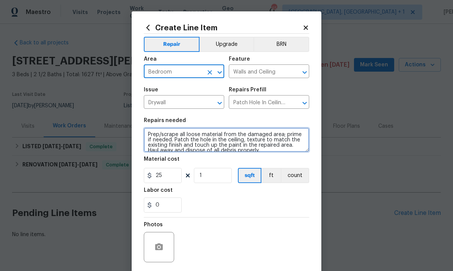
click at [147, 135] on textarea "Prep/scrape all loose material from the damaged area; prime if needed. Patch th…" at bounding box center [226, 140] width 165 height 24
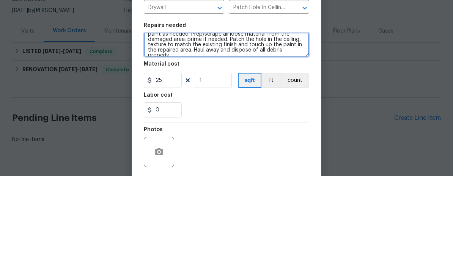
scroll to position [13, 0]
click at [228, 128] on textarea "There are stains present on living room and a second floor bedroom ceiling. Nee…" at bounding box center [226, 140] width 165 height 24
click at [193, 128] on textarea "There are stains present on living room and a second floor bedroom ceiling. Nee…" at bounding box center [226, 140] width 165 height 24
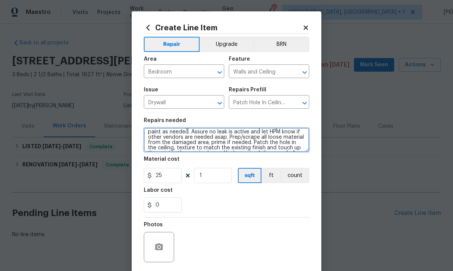
type textarea "There are stains present on living room and a second floor bedroom ceiling. Nee…"
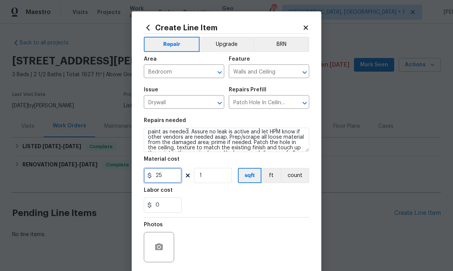
click at [166, 179] on input "25" at bounding box center [163, 175] width 38 height 15
click at [168, 180] on input "75" at bounding box center [163, 175] width 38 height 15
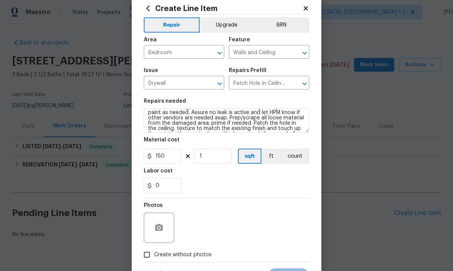
scroll to position [25, 0]
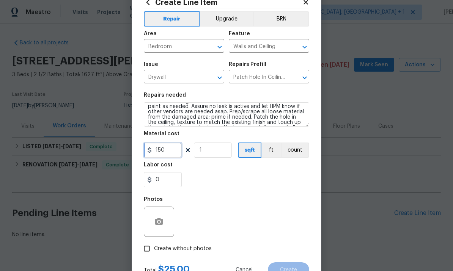
type input "150"
click at [158, 221] on icon "button" at bounding box center [159, 221] width 8 height 7
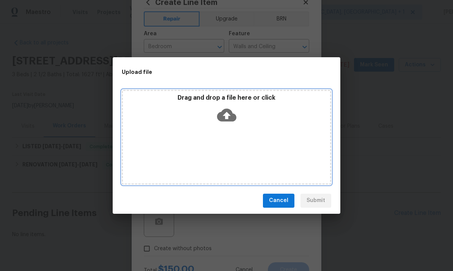
click at [226, 112] on icon at bounding box center [226, 114] width 19 height 13
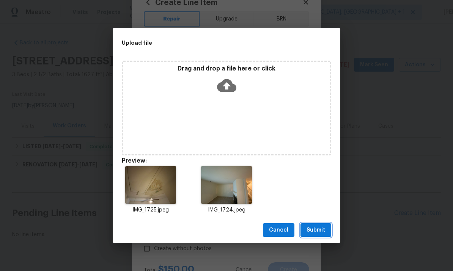
click at [317, 235] on button "Submit" at bounding box center [315, 230] width 31 height 14
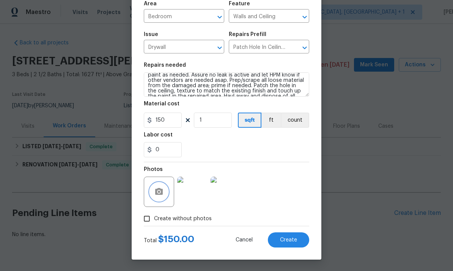
scroll to position [15, 0]
click at [294, 237] on span "Create" at bounding box center [288, 240] width 17 height 6
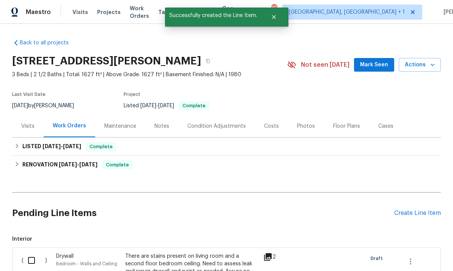
click at [33, 253] on input "checkbox" at bounding box center [35, 261] width 22 height 16
checkbox input "true"
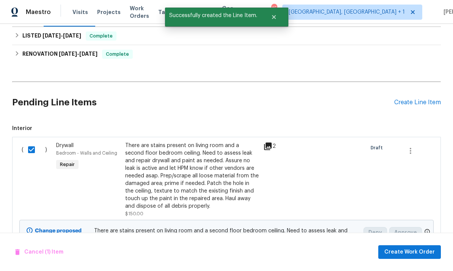
scroll to position [115, 0]
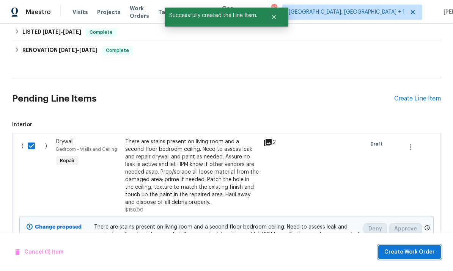
click at [416, 248] on span "Create Work Order" at bounding box center [409, 252] width 50 height 9
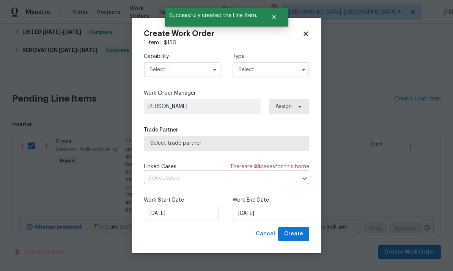
click at [196, 64] on input "text" at bounding box center [182, 69] width 77 height 15
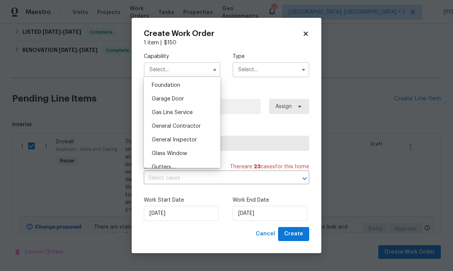
scroll to position [322, 0]
click at [197, 126] on span "General Contractor" at bounding box center [176, 126] width 49 height 5
type input "General Contractor"
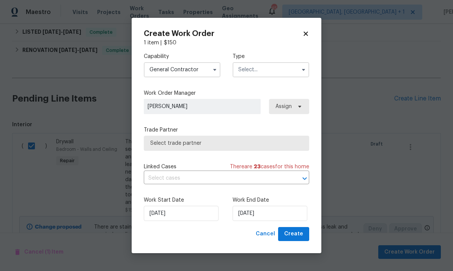
click at [289, 72] on input "text" at bounding box center [271, 69] width 77 height 15
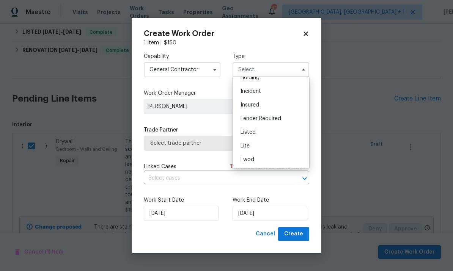
scroll to position [77, 0]
click at [253, 91] on span "Listed" at bounding box center [247, 90] width 15 height 5
type input "Listed"
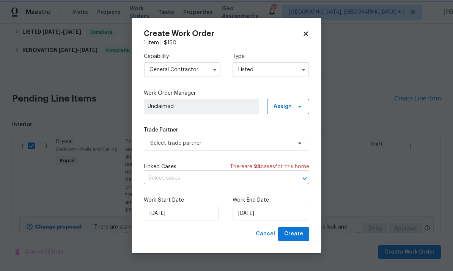
scroll to position [0, 0]
click at [299, 146] on icon at bounding box center [300, 143] width 6 height 6
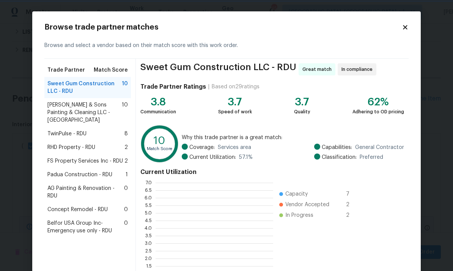
scroll to position [106, 118]
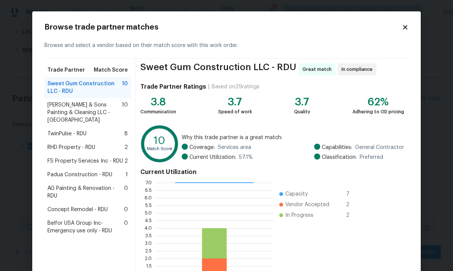
click at [113, 86] on span "Sweet Gum Construction LLC - RDU" at bounding box center [84, 87] width 74 height 15
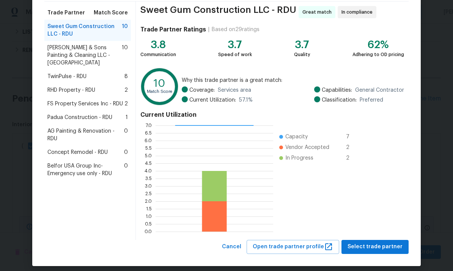
scroll to position [62, 0]
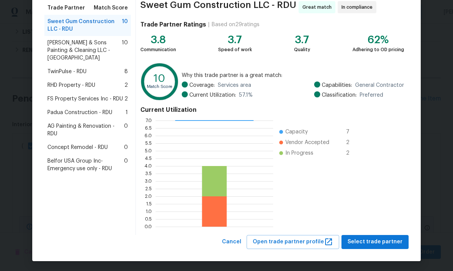
click at [387, 232] on div "Sweet Gum Construction LLC - RDU Great match In compliance Trade Partner Rating…" at bounding box center [272, 116] width 273 height 239
click at [383, 238] on span "Select trade partner" at bounding box center [374, 241] width 55 height 9
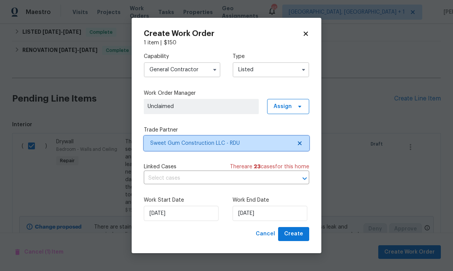
scroll to position [0, 0]
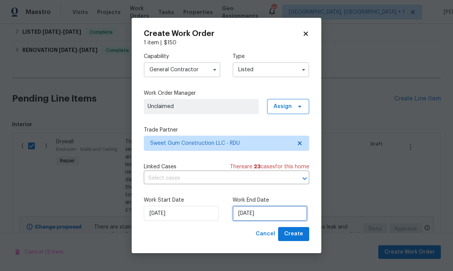
click at [284, 212] on input "[DATE]" at bounding box center [270, 213] width 75 height 15
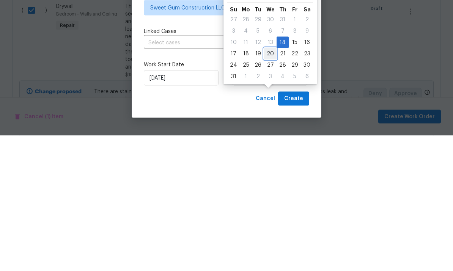
click at [271, 184] on div "20" at bounding box center [270, 189] width 13 height 11
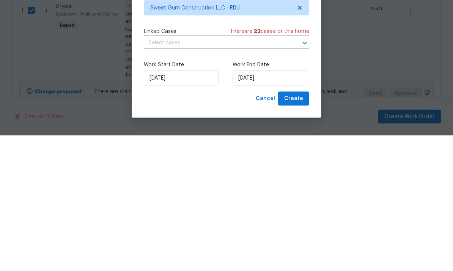
type input "8/20/2025"
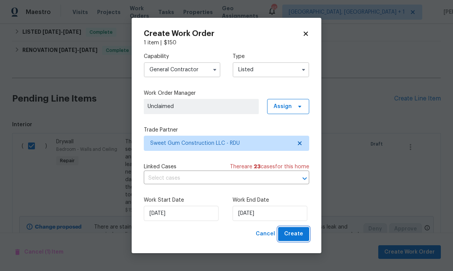
click at [297, 233] on span "Create" at bounding box center [293, 233] width 19 height 9
checkbox input "false"
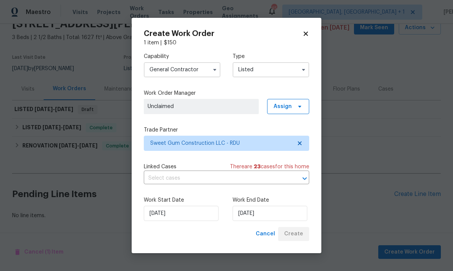
scroll to position [8, 0]
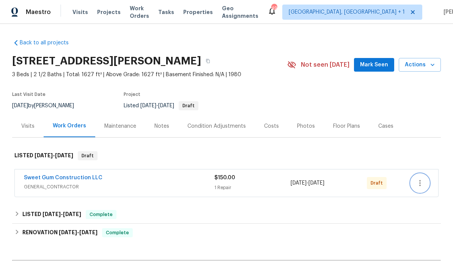
click at [423, 181] on icon "button" at bounding box center [419, 183] width 9 height 9
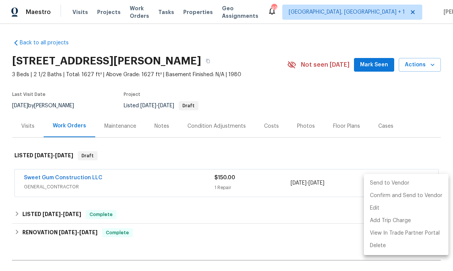
click at [410, 182] on li "Send to Vendor" at bounding box center [406, 183] width 85 height 13
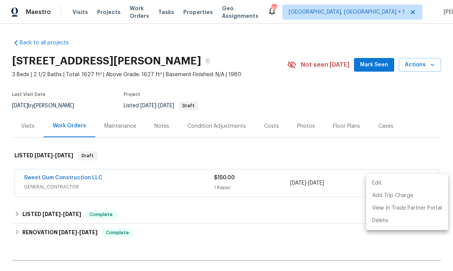
click at [310, 141] on div at bounding box center [226, 135] width 453 height 271
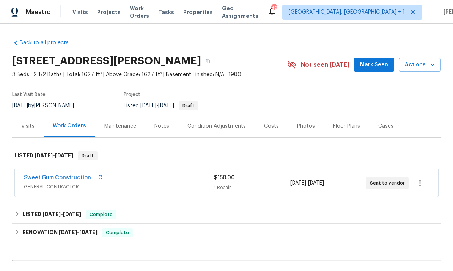
click at [66, 173] on div "Sweet Gum Construction LLC GENERAL_CONTRACTOR $150.00 1 Repair 8/14/2025 - 8/20…" at bounding box center [226, 183] width 423 height 27
click at [73, 186] on span "GENERAL_CONTRACTOR" at bounding box center [119, 187] width 190 height 8
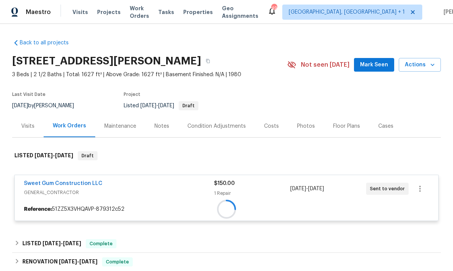
click at [74, 203] on div at bounding box center [226, 210] width 423 height 14
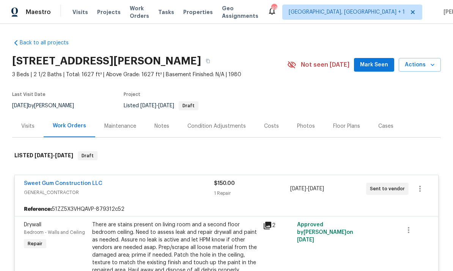
click at [162, 126] on div "Notes" at bounding box center [161, 127] width 15 height 8
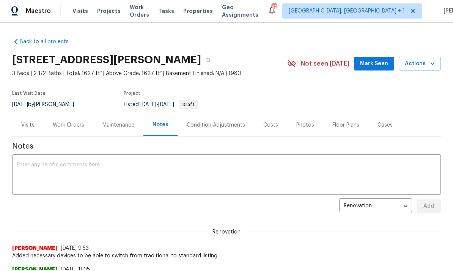
click at [65, 170] on textarea at bounding box center [227, 175] width 420 height 27
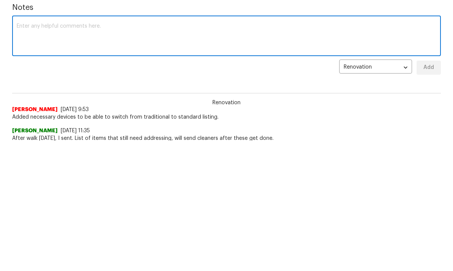
scroll to position [8, 0]
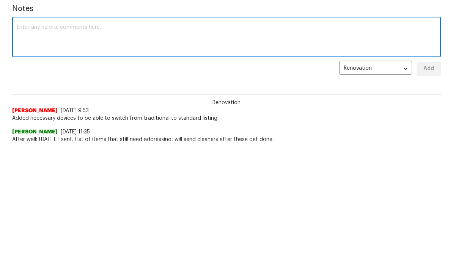
click at [38, 154] on textarea at bounding box center [227, 167] width 420 height 27
type textarea "H"
type textarea "Please visit asap and assess for leaks and damaged to ceilings. Thanks"
click at [423, 194] on span "Add" at bounding box center [429, 198] width 12 height 9
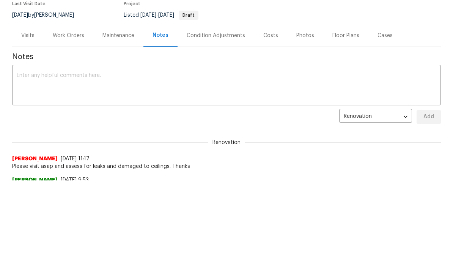
scroll to position [67, 0]
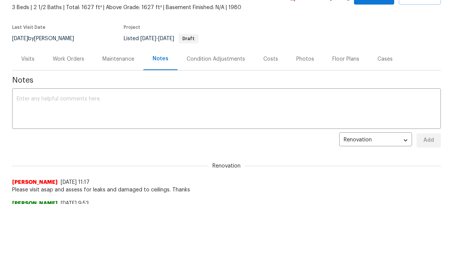
click at [70, 59] on div "Work Orders" at bounding box center [68, 60] width 31 height 8
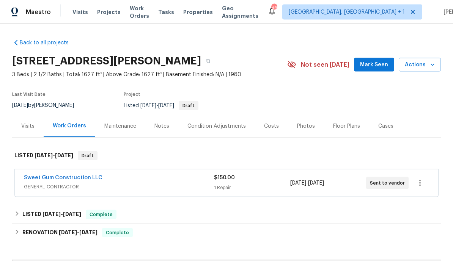
scroll to position [28, 0]
click at [74, 175] on link "Sweet Gum Construction LLC" at bounding box center [63, 177] width 79 height 5
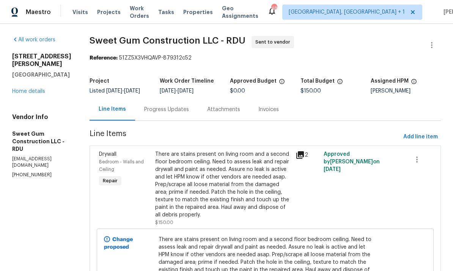
click at [305, 160] on icon at bounding box center [299, 155] width 9 height 9
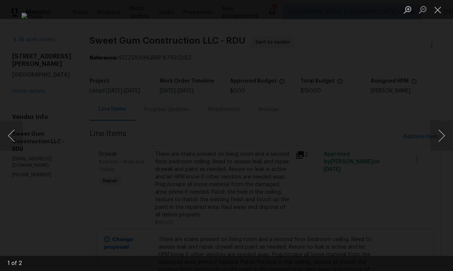
click at [438, 133] on button "Next image" at bounding box center [441, 136] width 23 height 30
click at [436, 133] on button "Next image" at bounding box center [441, 136] width 23 height 30
click at [438, 200] on div "Lightbox" at bounding box center [226, 135] width 453 height 271
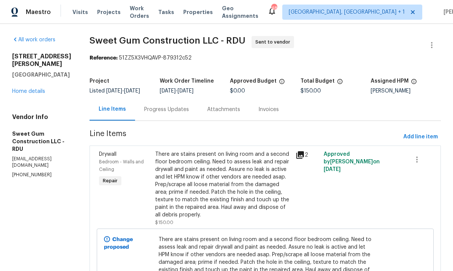
click at [374, 94] on figure "Assigned HPM Wayne Putnam" at bounding box center [406, 86] width 70 height 15
click at [43, 89] on link "Home details" at bounding box center [28, 91] width 33 height 5
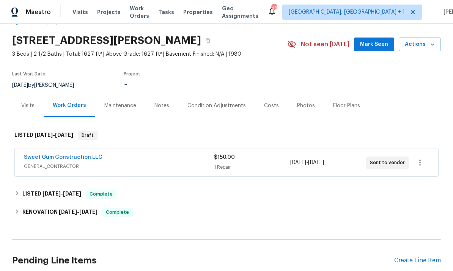
scroll to position [25, 0]
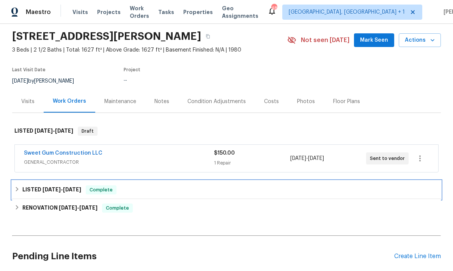
click at [54, 185] on div "LISTED 5/6/25 - 5/7/25 Complete" at bounding box center [226, 190] width 429 height 18
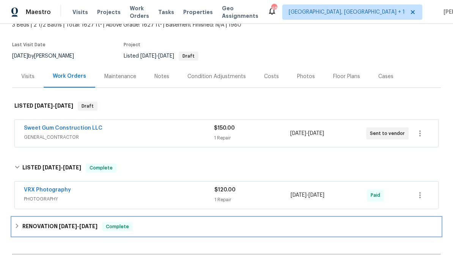
click at [70, 223] on h6 "RENOVATION 4/10/25 - 4/23/25" at bounding box center [59, 226] width 75 height 9
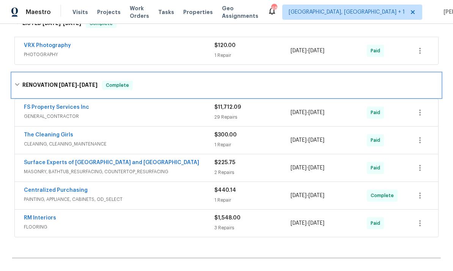
scroll to position [216, 0]
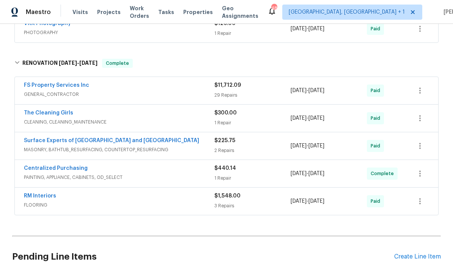
click at [68, 87] on link "FS Property Services Inc" at bounding box center [56, 85] width 65 height 5
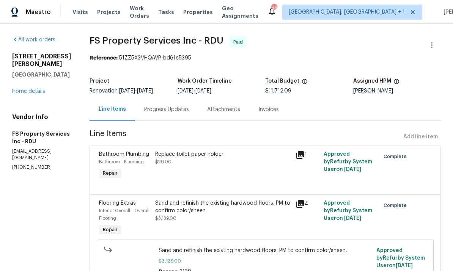
click at [44, 89] on link "Home details" at bounding box center [28, 91] width 33 height 5
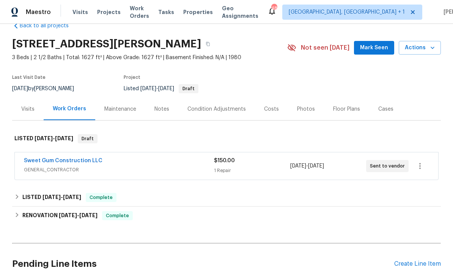
scroll to position [44, 0]
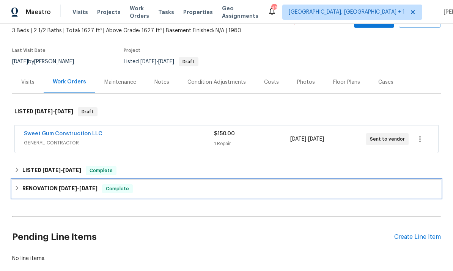
click at [61, 187] on span "4/10/25" at bounding box center [68, 188] width 18 height 5
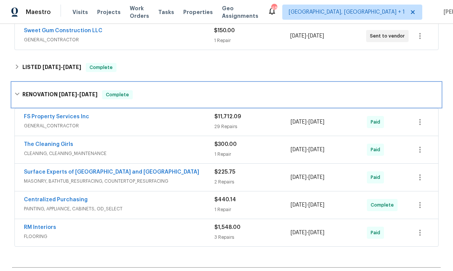
scroll to position [155, 0]
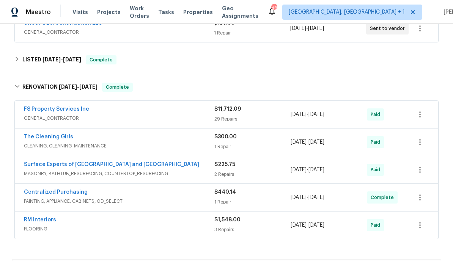
click at [112, 163] on link "Surface Experts of Durham and Chapel Hill" at bounding box center [111, 164] width 175 height 5
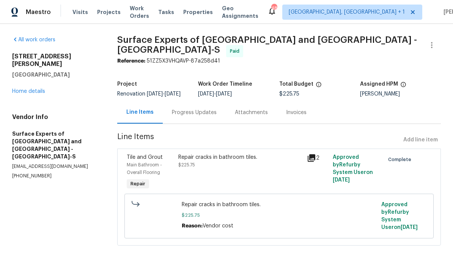
click at [44, 89] on link "Home details" at bounding box center [28, 91] width 33 height 5
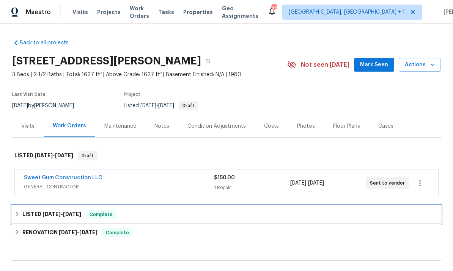
click at [45, 214] on span "5/6/25" at bounding box center [51, 214] width 18 height 5
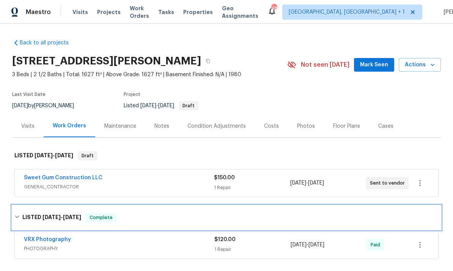
click at [40, 217] on h6 "LISTED 5/6/25 - 5/7/25" at bounding box center [51, 217] width 59 height 9
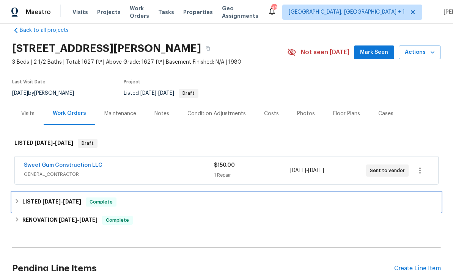
scroll to position [20, 0]
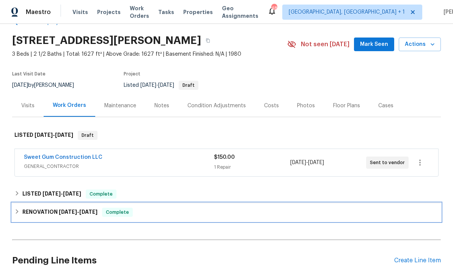
click at [68, 217] on h6 "RENOVATION 4/10/25 - 4/23/25" at bounding box center [59, 212] width 75 height 9
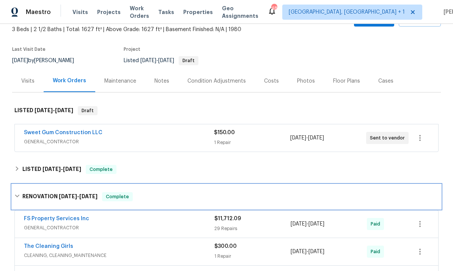
scroll to position [61, 0]
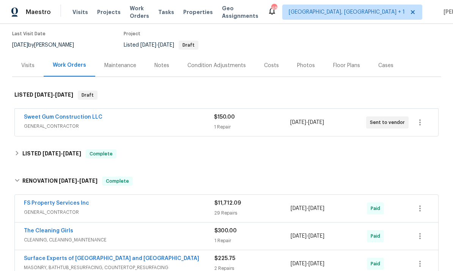
click at [73, 205] on link "FS Property Services Inc" at bounding box center [56, 203] width 65 height 5
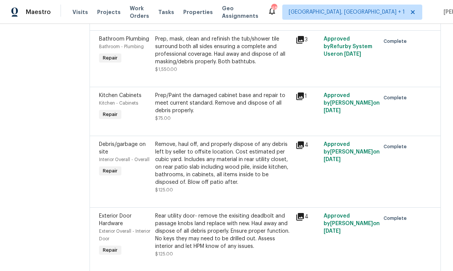
scroll to position [812, 0]
click at [305, 44] on icon at bounding box center [299, 39] width 9 height 9
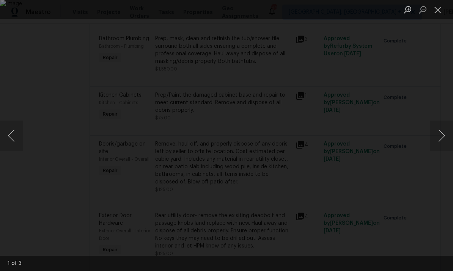
click at [446, 134] on button "Next image" at bounding box center [441, 136] width 23 height 30
click at [10, 139] on button "Previous image" at bounding box center [11, 136] width 23 height 30
click at [438, 133] on button "Next image" at bounding box center [441, 136] width 23 height 30
click at [11, 137] on button "Previous image" at bounding box center [11, 136] width 23 height 30
click at [439, 86] on div "Lightbox" at bounding box center [226, 135] width 453 height 271
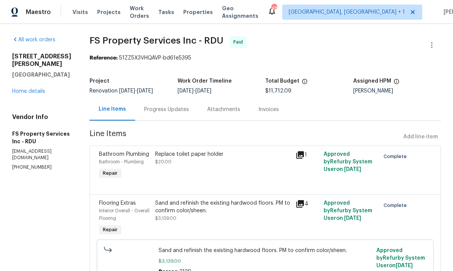
scroll to position [0, 0]
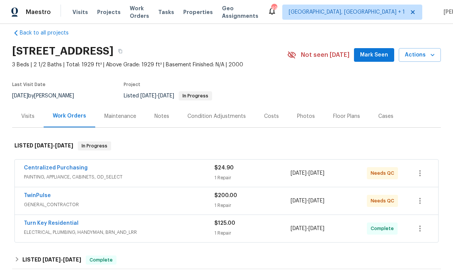
scroll to position [12, 0]
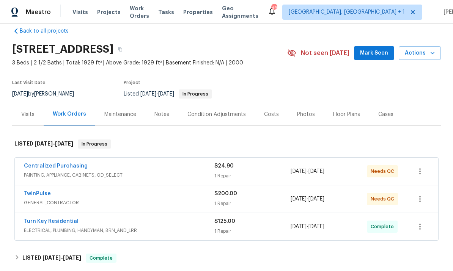
click at [74, 168] on link "Centralized Purchasing" at bounding box center [56, 165] width 64 height 5
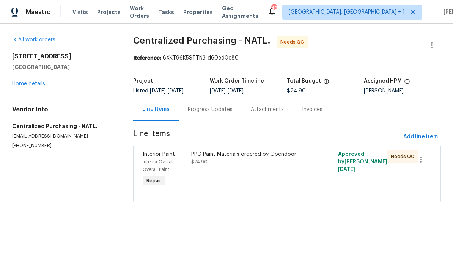
click at [269, 159] on div "PPG Paint Materials ordered by Opendoor $24.90" at bounding box center [250, 158] width 118 height 15
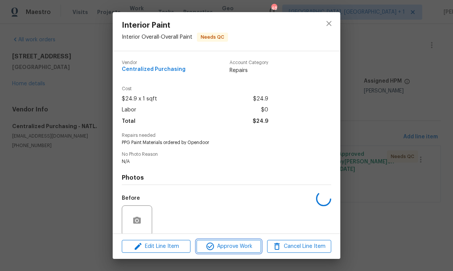
click at [237, 252] on button "Approve Work" at bounding box center [228, 246] width 64 height 13
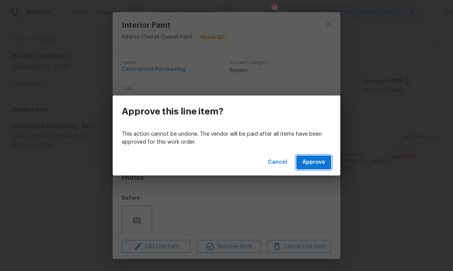
click at [315, 157] on button "Approve" at bounding box center [313, 163] width 35 height 14
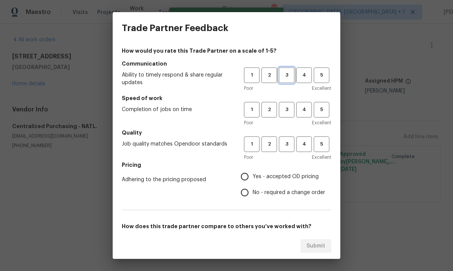
click at [288, 77] on span "3" at bounding box center [287, 75] width 14 height 9
click at [293, 105] on button "3" at bounding box center [287, 110] width 16 height 16
click at [293, 138] on button "3" at bounding box center [287, 145] width 16 height 16
click at [250, 181] on input "Yes - accepted OD pricing" at bounding box center [245, 177] width 16 height 16
radio input "true"
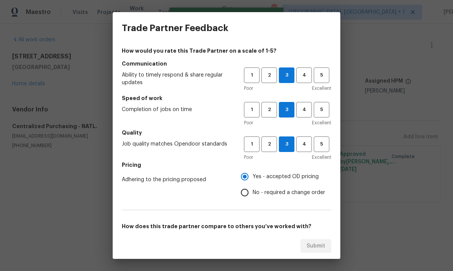
scroll to position [45, 0]
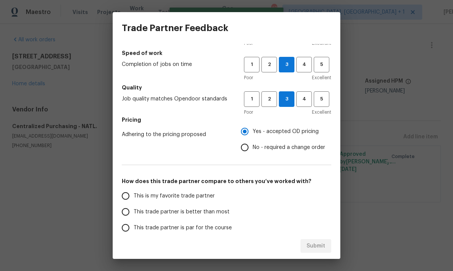
click at [130, 213] on input "This trade partner is better than most" at bounding box center [126, 212] width 16 height 16
radio input "false"
click at [123, 230] on input "This trade partner is par for the course" at bounding box center [126, 228] width 16 height 16
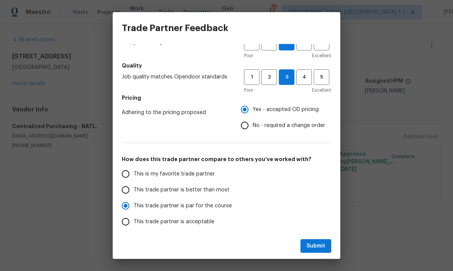
scroll to position [76, 0]
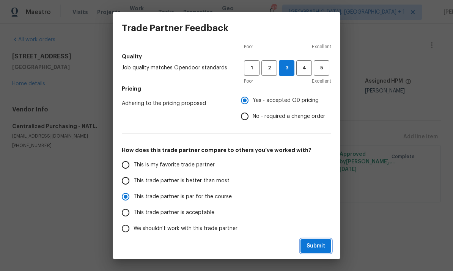
click at [317, 242] on span "Submit" at bounding box center [315, 246] width 19 height 9
radio input "true"
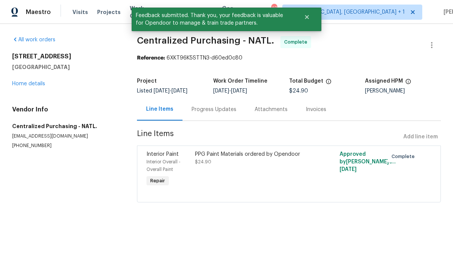
click at [44, 85] on link "Home details" at bounding box center [28, 83] width 33 height 5
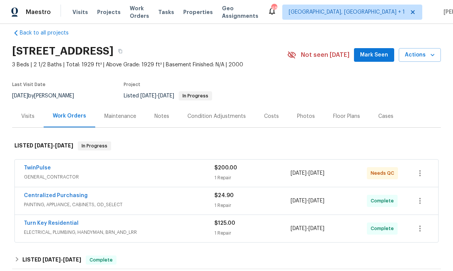
scroll to position [9, 0]
click at [378, 52] on span "Mark Seen" at bounding box center [374, 55] width 28 height 9
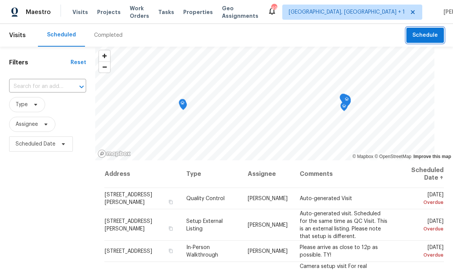
click at [427, 37] on span "Schedule" at bounding box center [424, 35] width 25 height 9
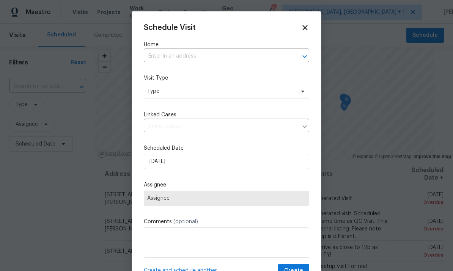
click at [170, 59] on input "text" at bounding box center [216, 56] width 144 height 12
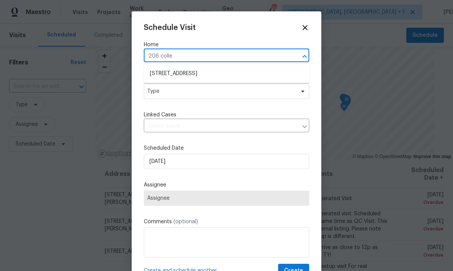
type input "206 colleg"
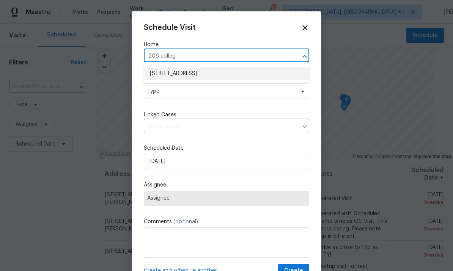
click at [210, 74] on li "[STREET_ADDRESS]" at bounding box center [226, 74] width 165 height 13
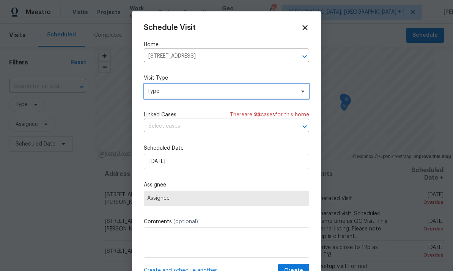
click at [296, 93] on span "Type" at bounding box center [226, 91] width 165 height 15
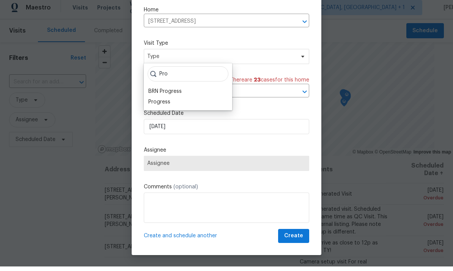
scroll to position [17, 0]
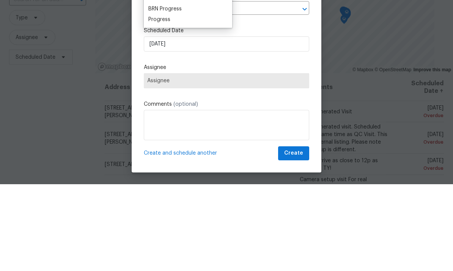
type input "Pro"
click at [165, 103] on div "Progress" at bounding box center [159, 107] width 22 height 8
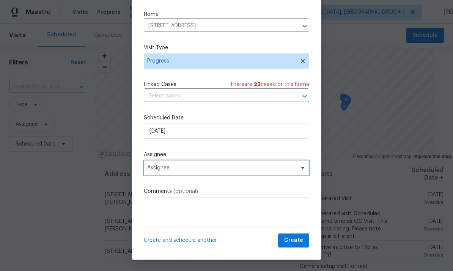
click at [303, 171] on icon at bounding box center [303, 168] width 6 height 6
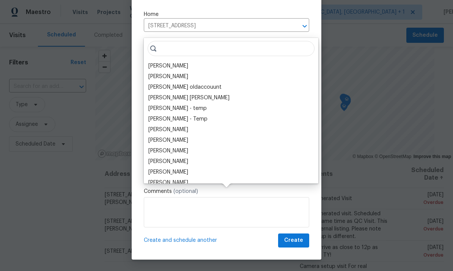
click at [174, 62] on div "[PERSON_NAME]" at bounding box center [168, 66] width 40 height 8
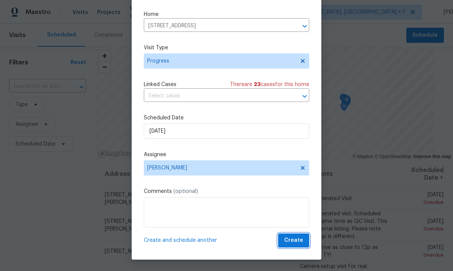
click at [285, 247] on button "Create" at bounding box center [293, 241] width 31 height 14
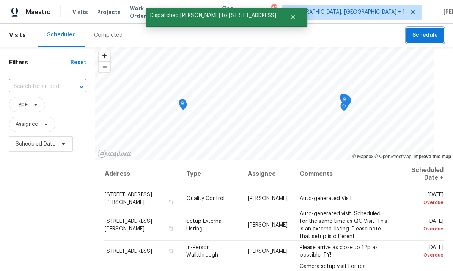
scroll to position [0, 0]
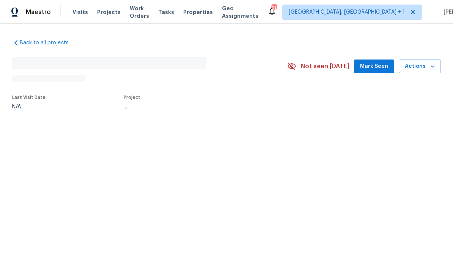
click at [380, 68] on span "Mark Seen" at bounding box center [374, 66] width 28 height 9
click at [107, 8] on span "Projects" at bounding box center [109, 12] width 24 height 8
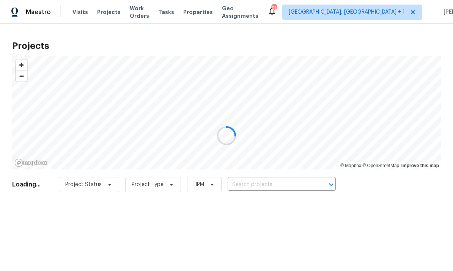
click at [262, 192] on div at bounding box center [226, 135] width 453 height 271
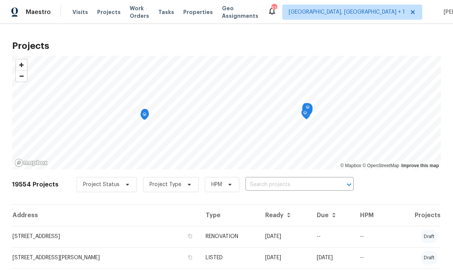
click at [275, 184] on input "text" at bounding box center [288, 185] width 87 height 12
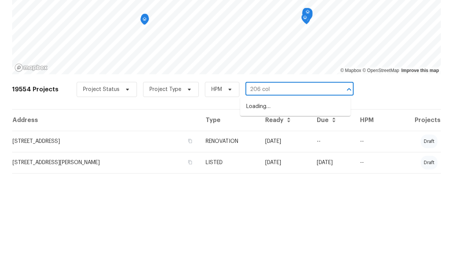
type input "206 coll"
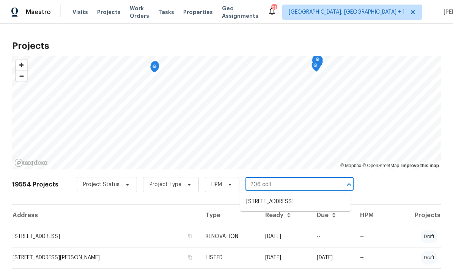
click at [296, 196] on li "[STREET_ADDRESS]" at bounding box center [295, 202] width 110 height 13
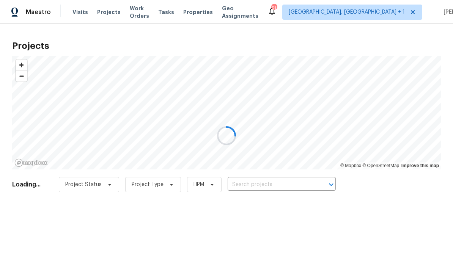
type input "[STREET_ADDRESS]"
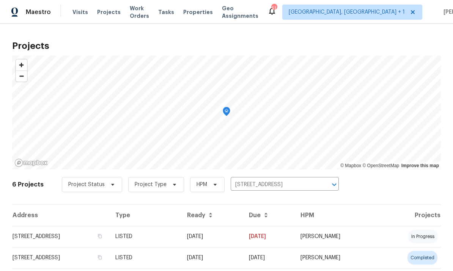
click at [181, 242] on td "LISTED" at bounding box center [145, 236] width 72 height 21
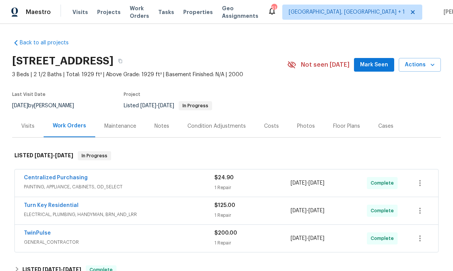
click at [162, 130] on div "Notes" at bounding box center [161, 126] width 33 height 22
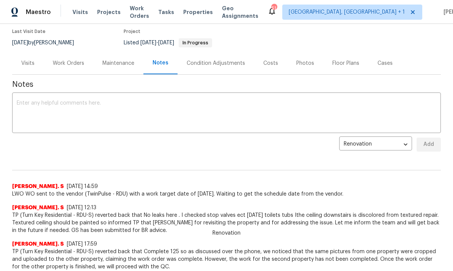
scroll to position [60, 0]
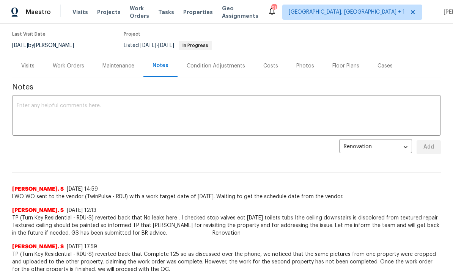
click at [64, 116] on textarea at bounding box center [227, 116] width 420 height 27
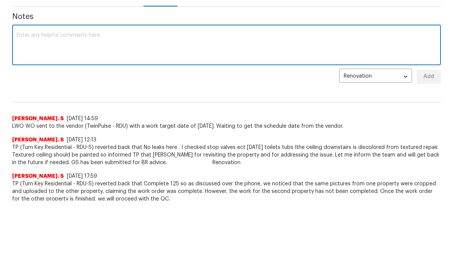
type textarea "J"
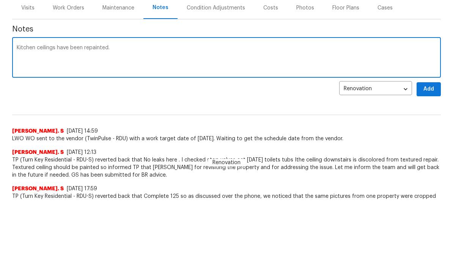
scroll to position [70, 0]
type textarea "Kitchen ceilings have been repainted."
click at [429, 86] on span "Add" at bounding box center [429, 89] width 12 height 9
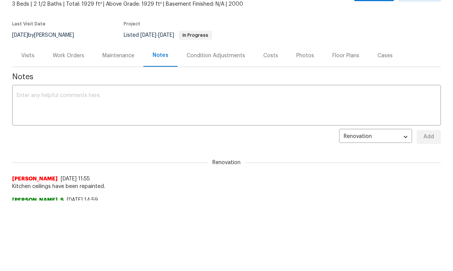
scroll to position [0, 0]
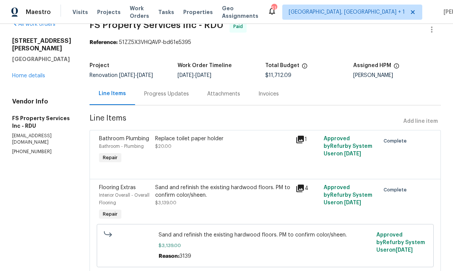
scroll to position [16, 0]
click at [44, 73] on link "Home details" at bounding box center [28, 75] width 33 height 5
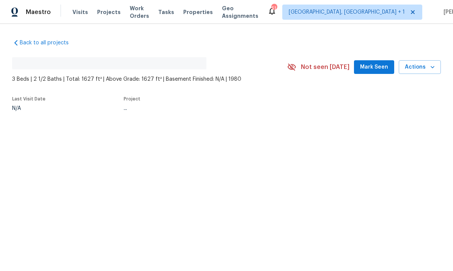
click at [376, 62] on button "Mark Seen" at bounding box center [374, 67] width 40 height 14
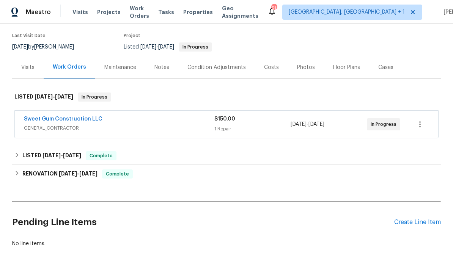
scroll to position [58, 0]
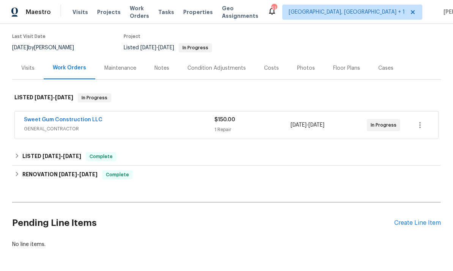
click at [406, 226] on div "Create Line Item" at bounding box center [417, 223] width 47 height 7
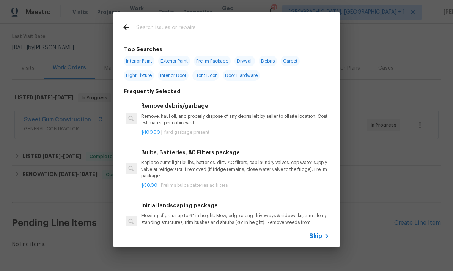
click at [155, 27] on input "text" at bounding box center [216, 28] width 161 height 11
click at [155, 26] on input "text" at bounding box center [216, 28] width 161 height 11
type input "Roof"
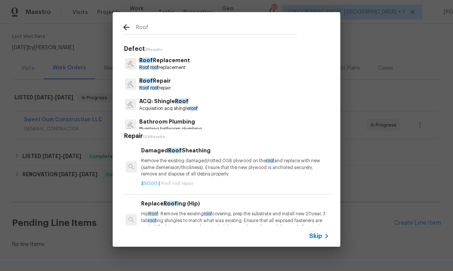
click at [156, 83] on p "Roof Repair" at bounding box center [154, 81] width 31 height 8
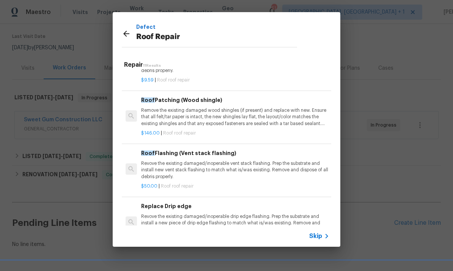
scroll to position [298, 0]
click at [233, 160] on p "Revove the existing damaged/inoperable vent stack flashing. Prep the substrate …" at bounding box center [235, 169] width 188 height 19
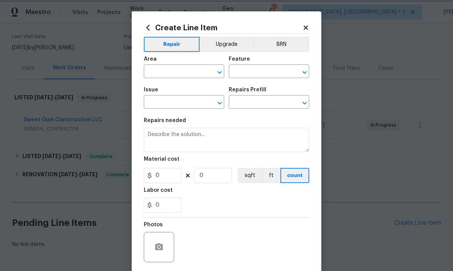
type input "Eaves and Trim"
type input "Roof Repair"
type input "Roof Flashing (Vent stack flashing) $50.00"
type textarea "Revove the existing damaged/inoperable vent stack flashing. Prep the substrate …"
type input "50"
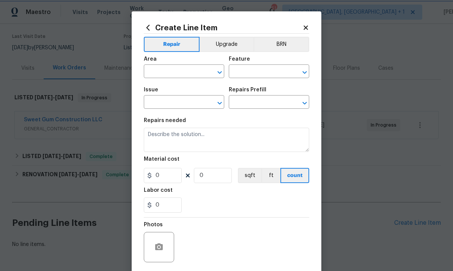
type input "1"
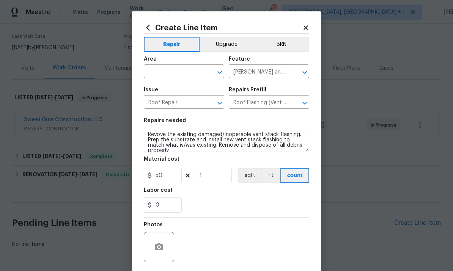
click at [171, 74] on input "text" at bounding box center [173, 72] width 59 height 12
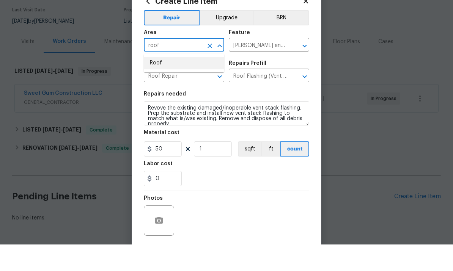
click at [156, 83] on li "Roof" at bounding box center [184, 89] width 80 height 13
type input "Roof"
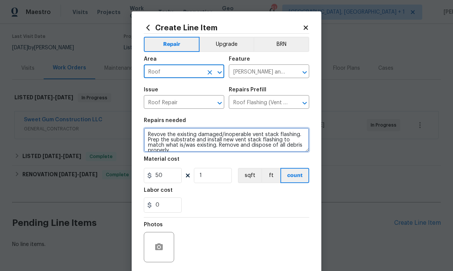
click at [144, 135] on textarea "Revove the existing damaged/inoperable vent stack flashing. Prep the substrate …" at bounding box center [226, 140] width 165 height 24
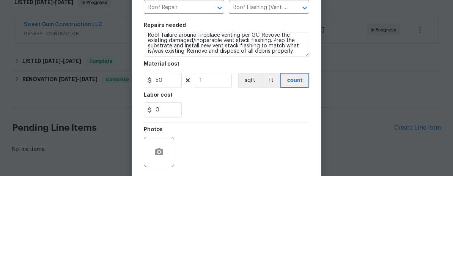
scroll to position [28, 0]
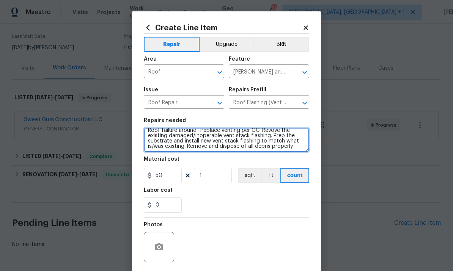
type textarea "Roof failure around fireplace venting per GC. Revove the existing damaged/inope…"
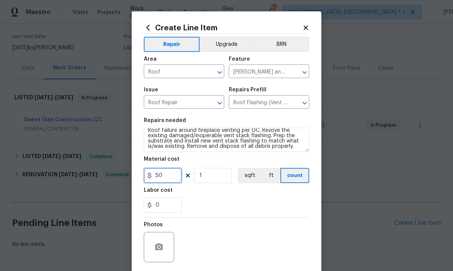
click at [173, 177] on input "50" at bounding box center [163, 175] width 38 height 15
type input "100"
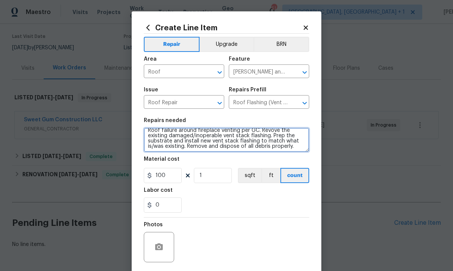
click at [186, 148] on textarea "Roof failure around fireplace venting per GC. Revove the existing damaged/inope…" at bounding box center [226, 140] width 165 height 24
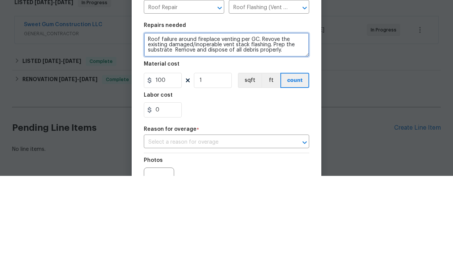
scroll to position [0, 0]
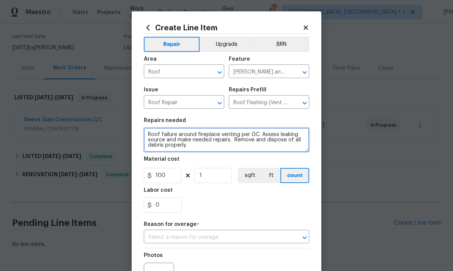
type textarea "Roof failure around fireplace venting per GC. Assess leaking source and make ne…"
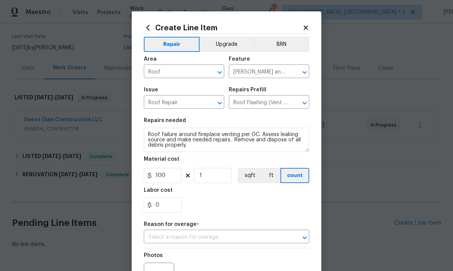
click at [263, 242] on input "text" at bounding box center [216, 238] width 144 height 12
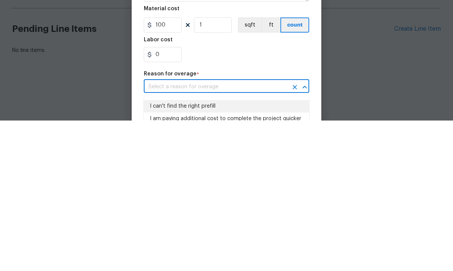
click at [212, 251] on li "I can't find the right prefill" at bounding box center [226, 257] width 165 height 13
type input "I can't find the right prefill"
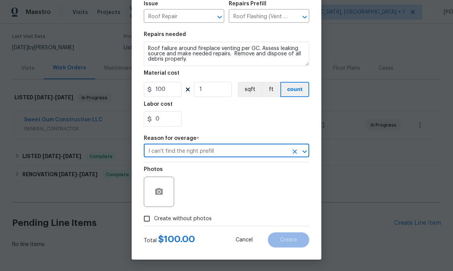
scroll to position [88, 0]
click at [150, 217] on input "Create without photos" at bounding box center [147, 219] width 14 height 14
checkbox input "true"
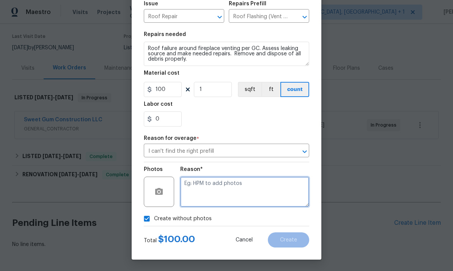
click at [211, 189] on textarea at bounding box center [244, 192] width 129 height 30
type textarea "To come."
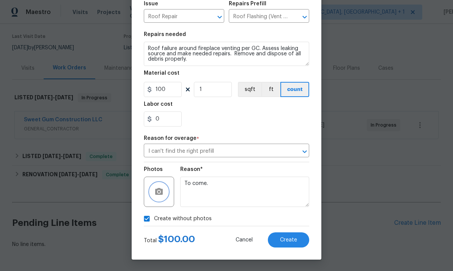
click at [155, 194] on icon "button" at bounding box center [159, 191] width 8 height 7
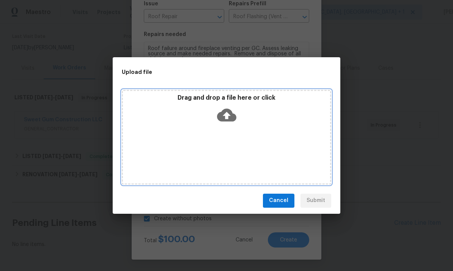
click at [227, 119] on icon at bounding box center [226, 114] width 19 height 13
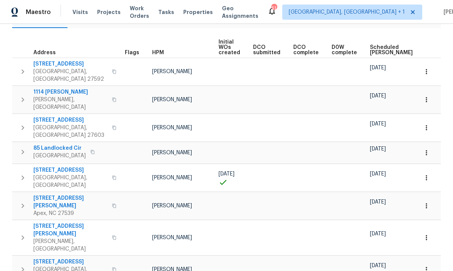
scroll to position [99, 0]
